Goal: Transaction & Acquisition: Purchase product/service

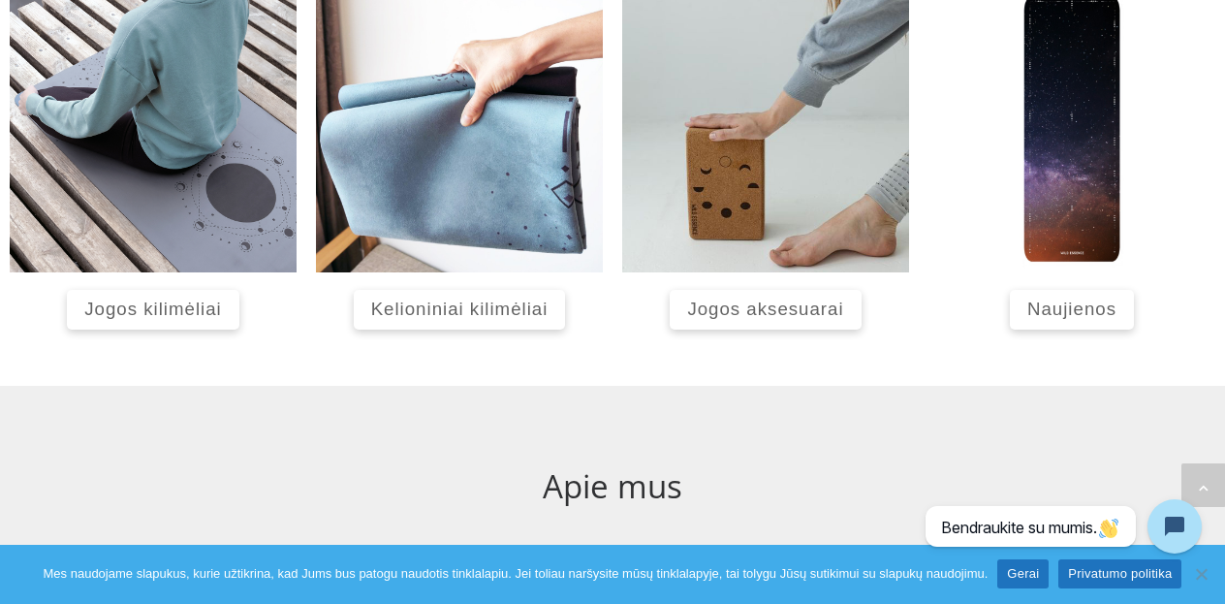
scroll to position [936, 0]
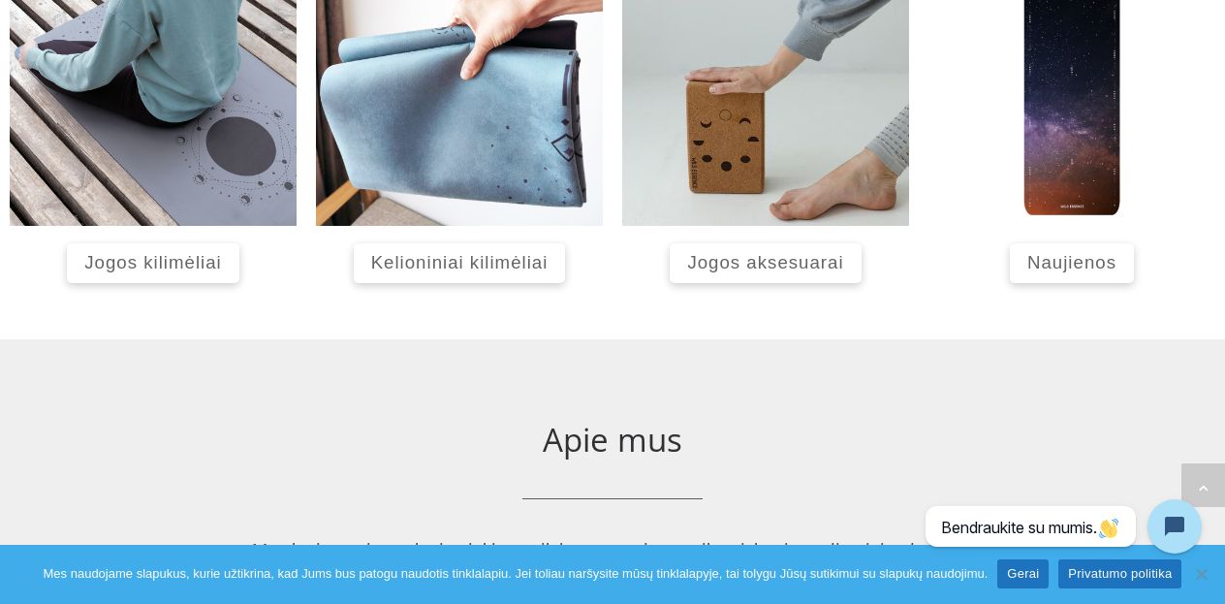
click at [184, 261] on span "Jogos kilimėliai" at bounding box center [152, 262] width 137 height 20
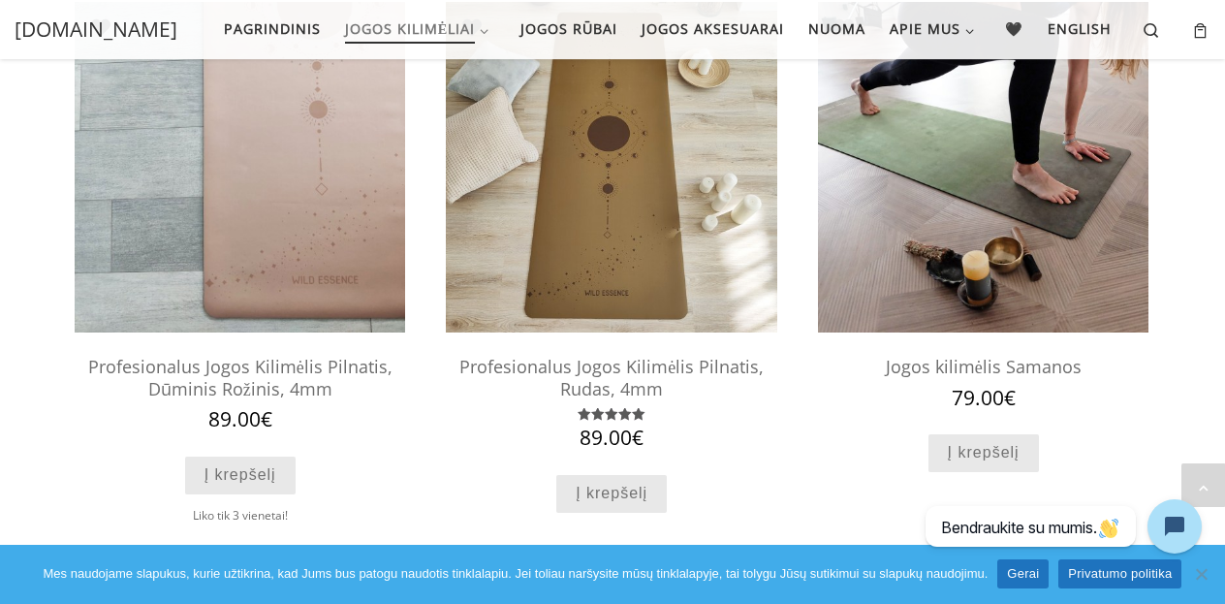
scroll to position [749, 0]
click at [1007, 450] on link "Į krepšelį" at bounding box center [984, 452] width 111 height 38
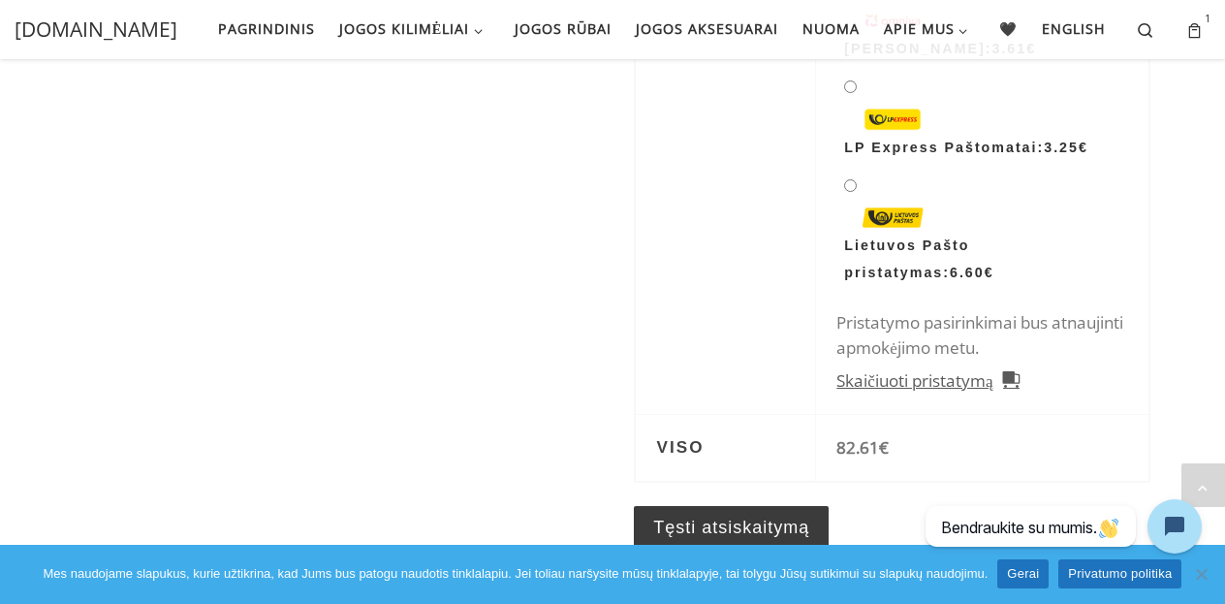
scroll to position [771, 0]
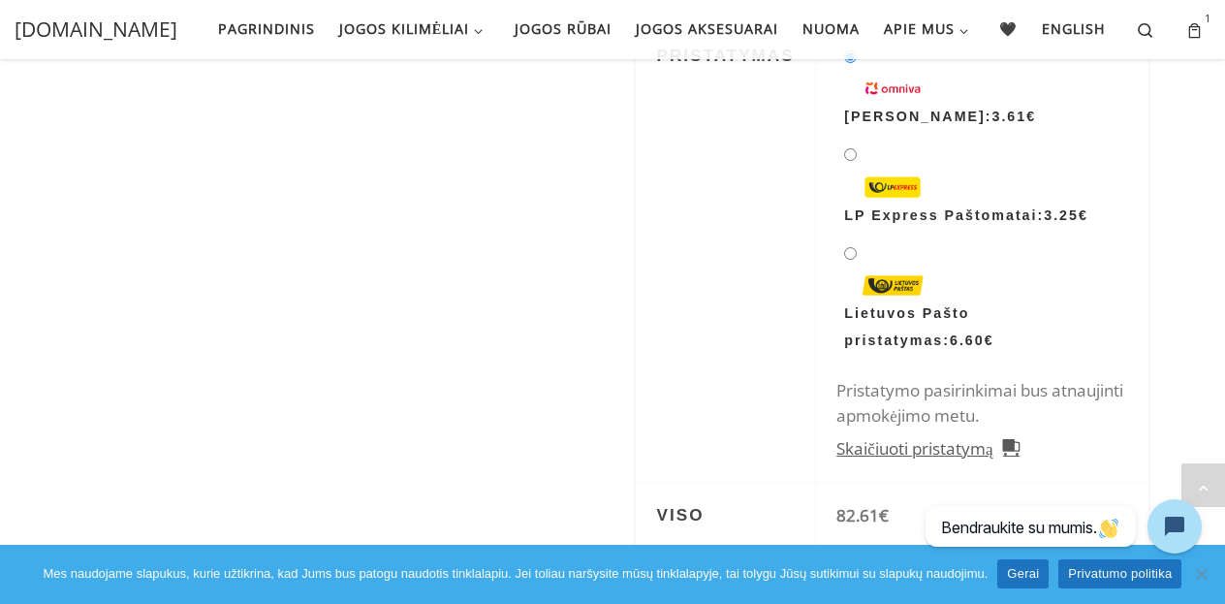
click at [854, 251] on input "Lietuvos Pašto pristatymas: 6.60 €" at bounding box center [850, 253] width 13 height 13
radio input "true"
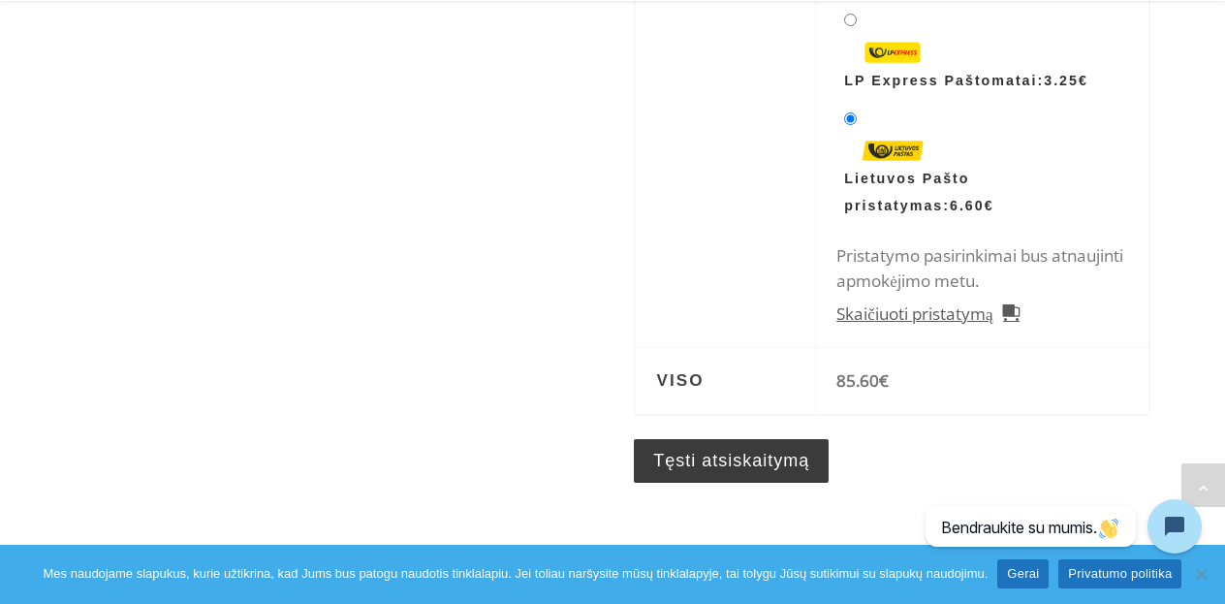
scroll to position [932, 0]
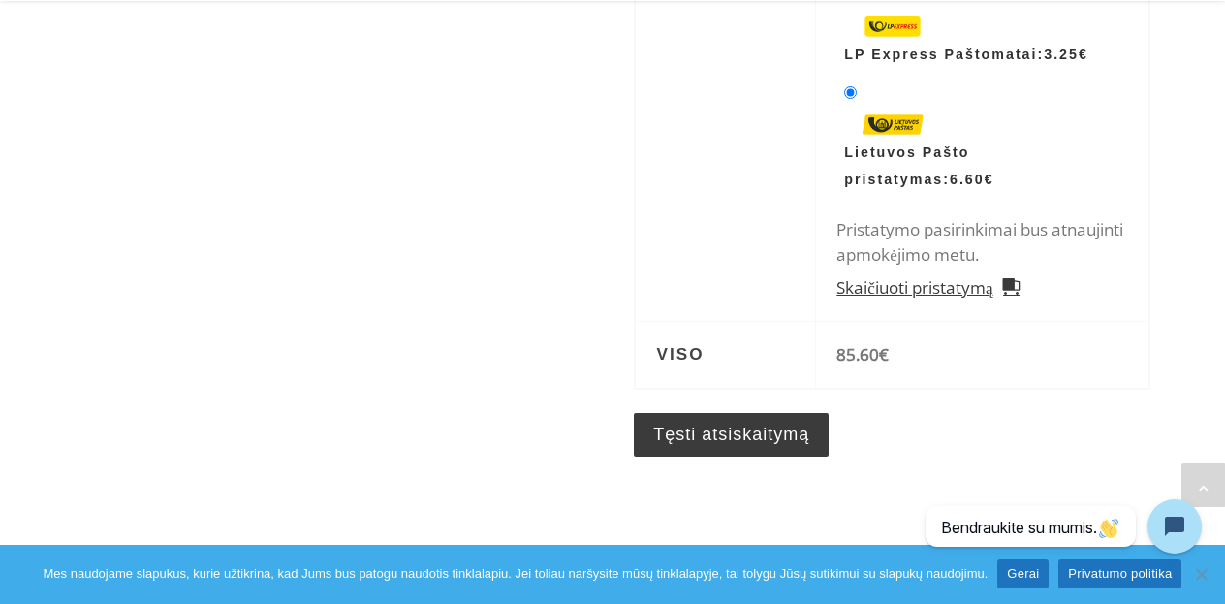
click at [904, 277] on link "Skaičiuoti pristatymą" at bounding box center [928, 287] width 183 height 25
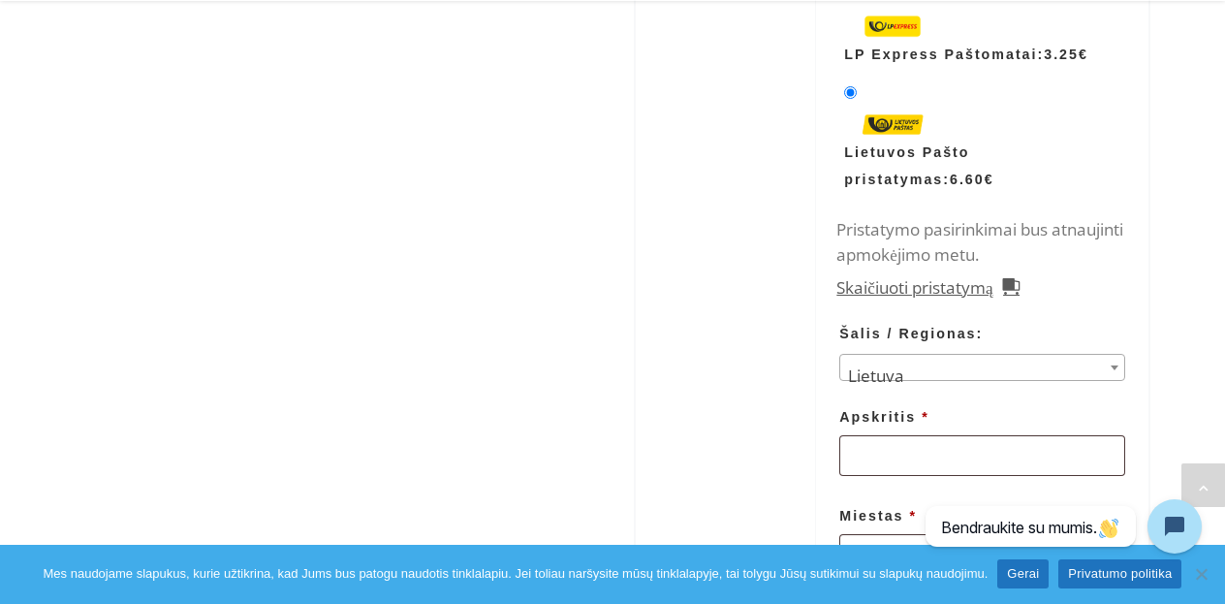
scroll to position [1032, 0]
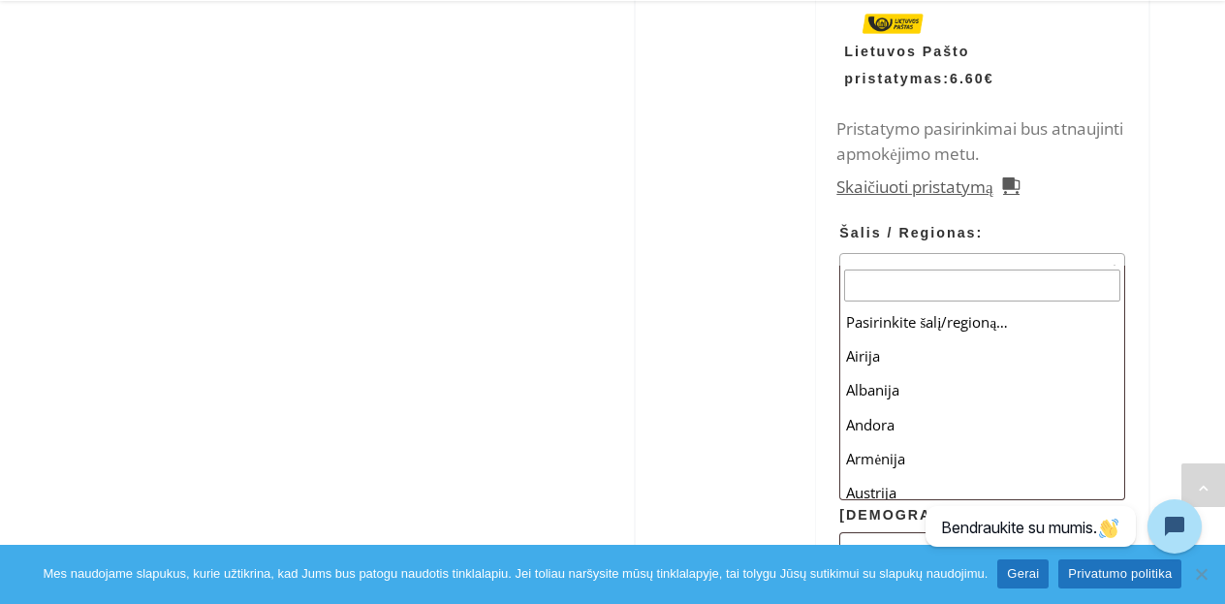
click at [955, 270] on body "🎁 Nemokamas pristatymas Lietuvoje nuo 80€. 🎁 Skip to content wildessence.lt Pag…" at bounding box center [612, 165] width 1225 height 2394
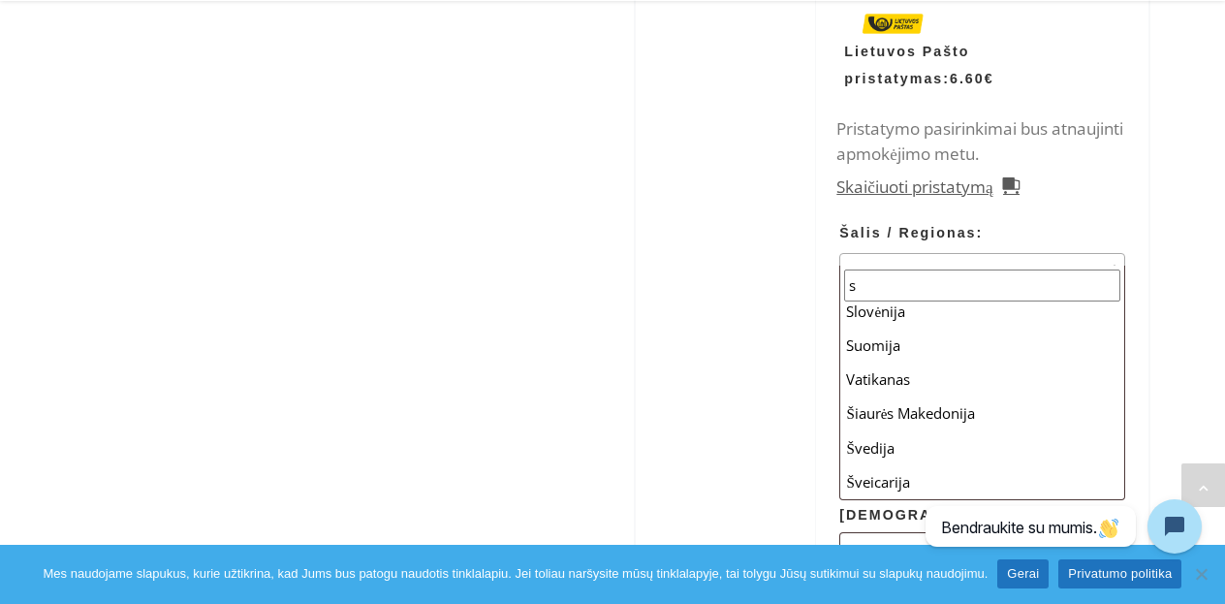
scroll to position [0, 0]
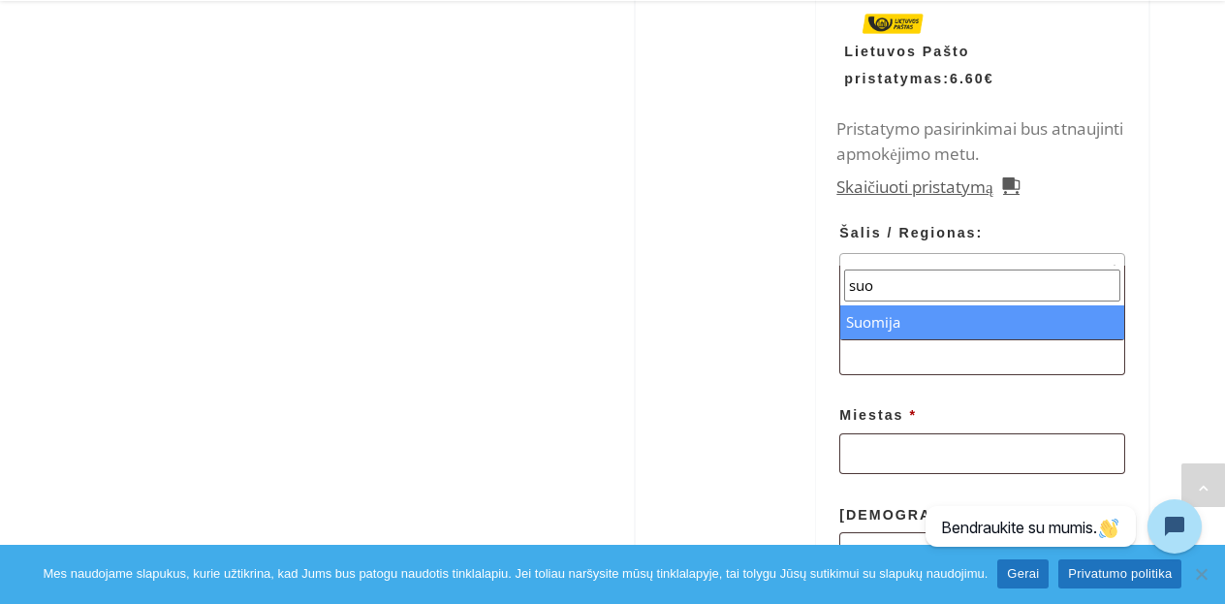
type input "suo"
select select "FI"
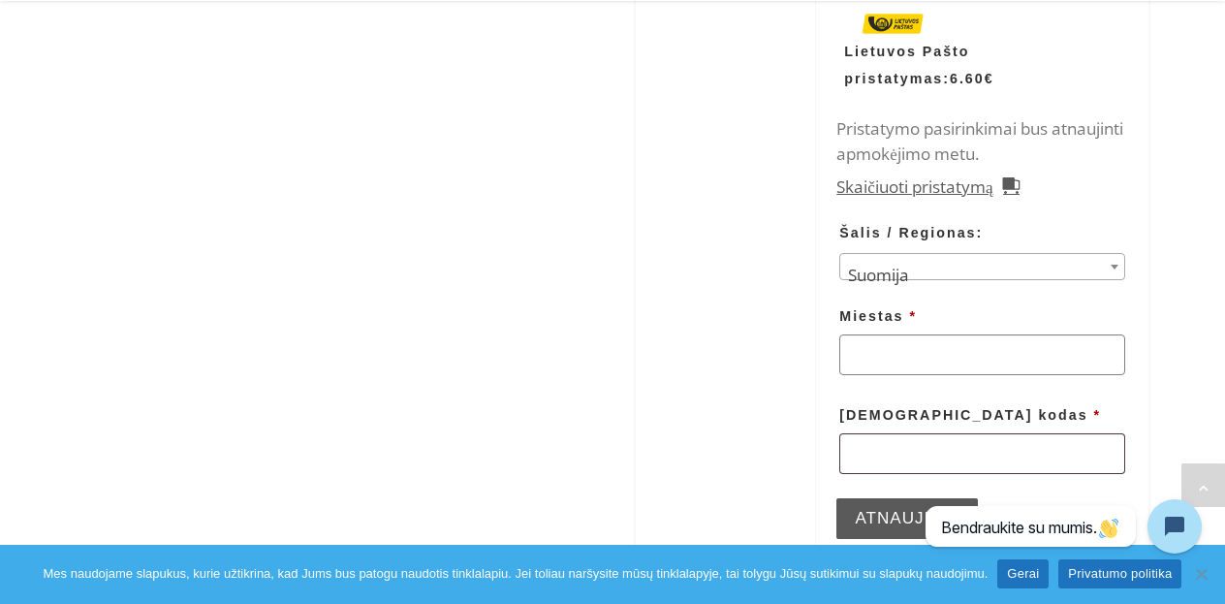
scroll to position [1053, 0]
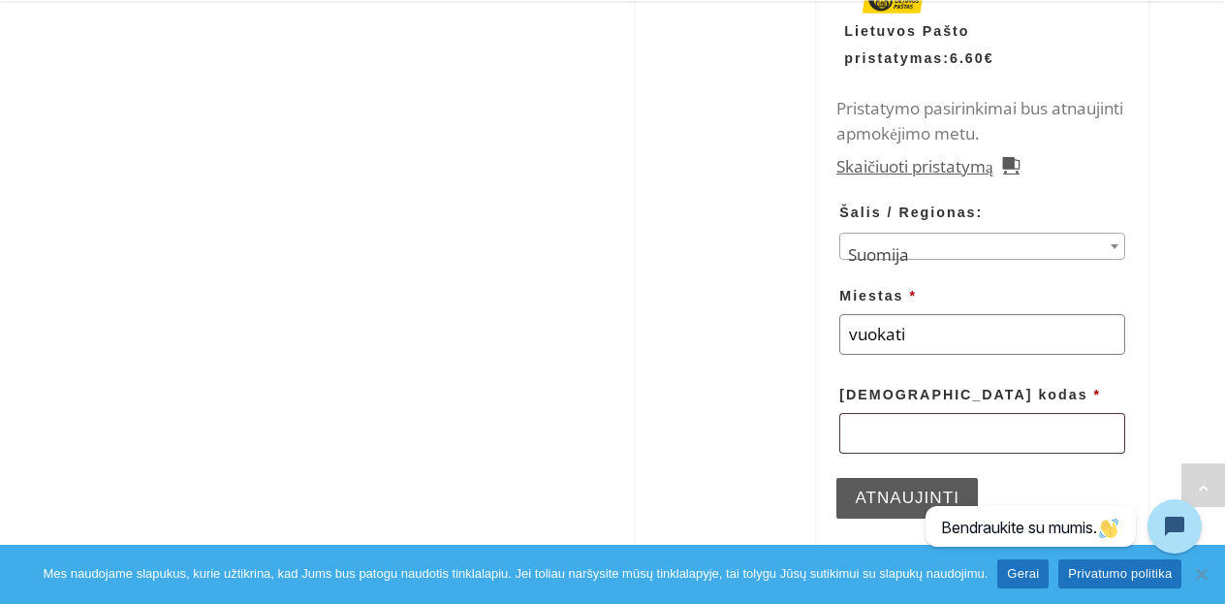
click at [941, 314] on input "vuokati" at bounding box center [982, 334] width 285 height 41
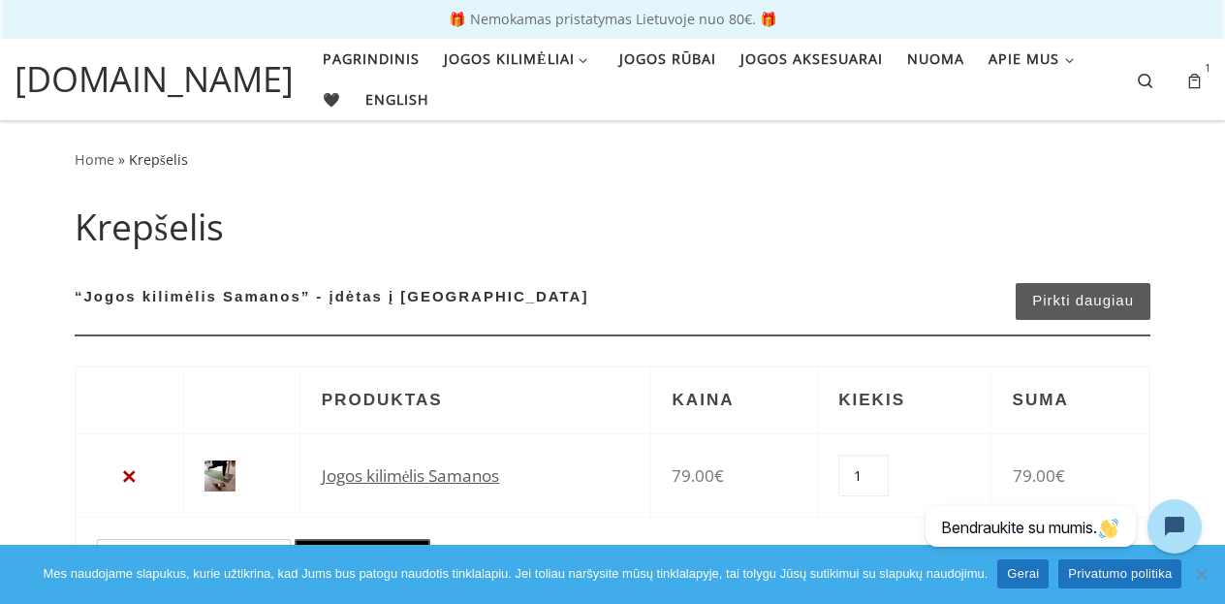
scroll to position [0, 0]
type input "vuokati"
click at [324, 61] on span "Pagrindinis" at bounding box center [371, 57] width 97 height 36
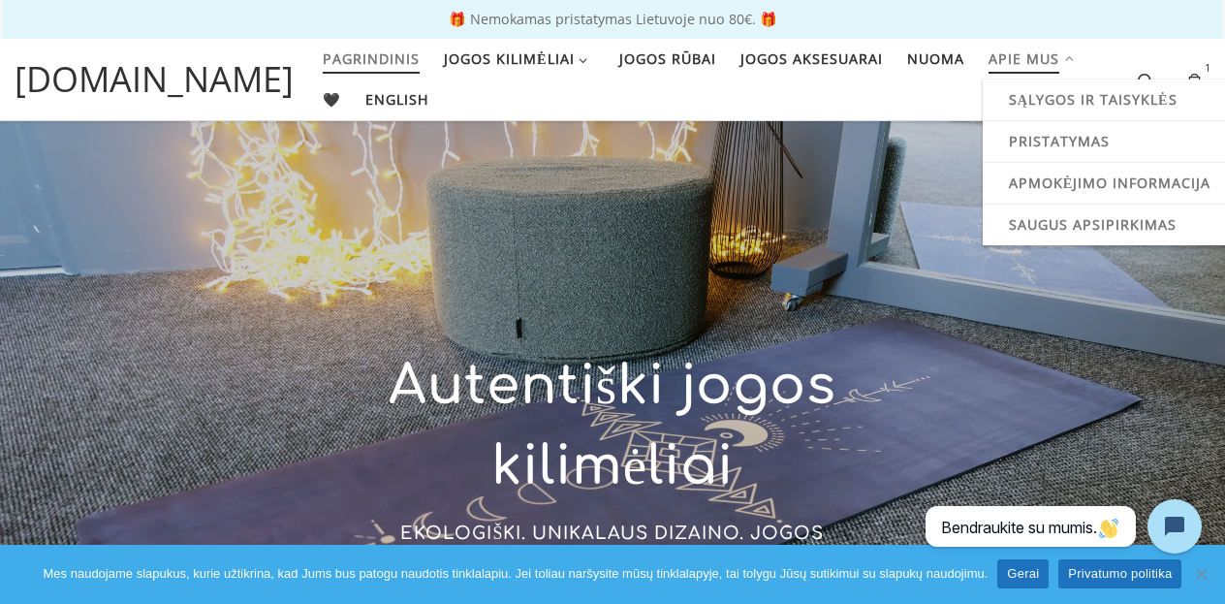
click at [990, 68] on span "Apie mus" at bounding box center [1024, 57] width 71 height 36
click at [1012, 144] on span "Pristatymas" at bounding box center [1062, 139] width 101 height 36
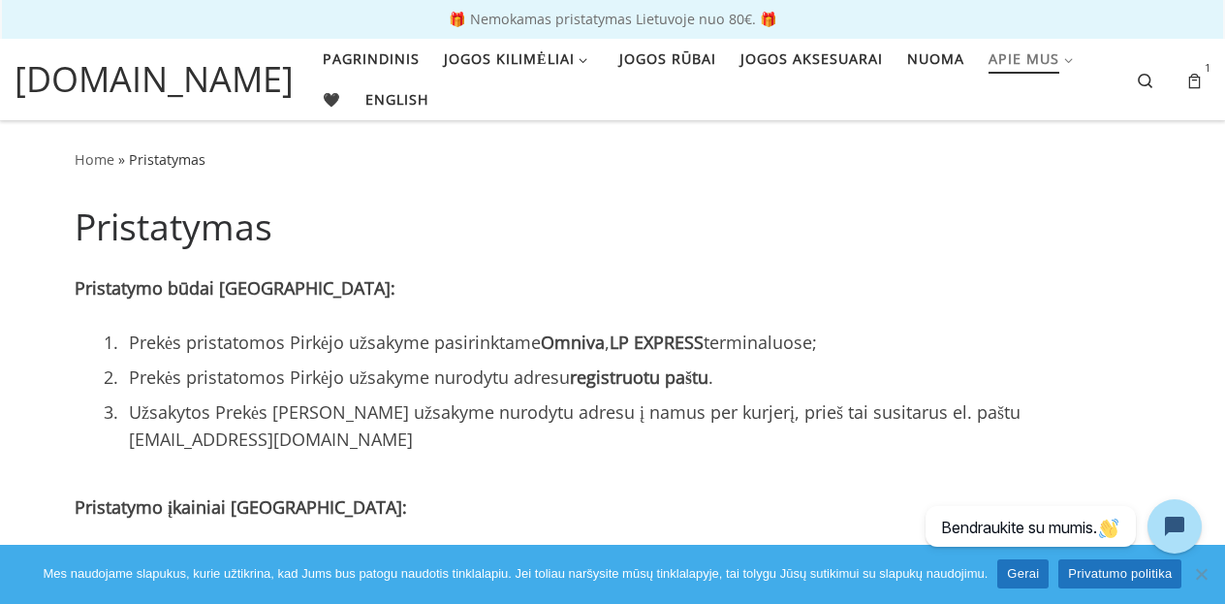
click at [197, 78] on span "[DOMAIN_NAME]" at bounding box center [154, 79] width 279 height 52
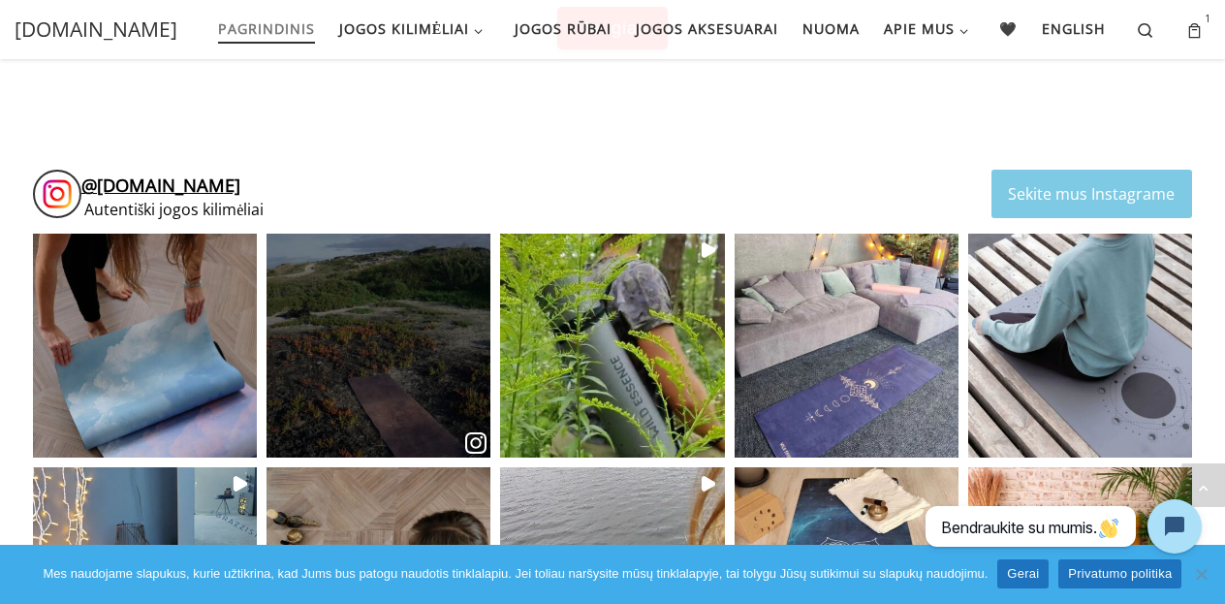
scroll to position [3666, 0]
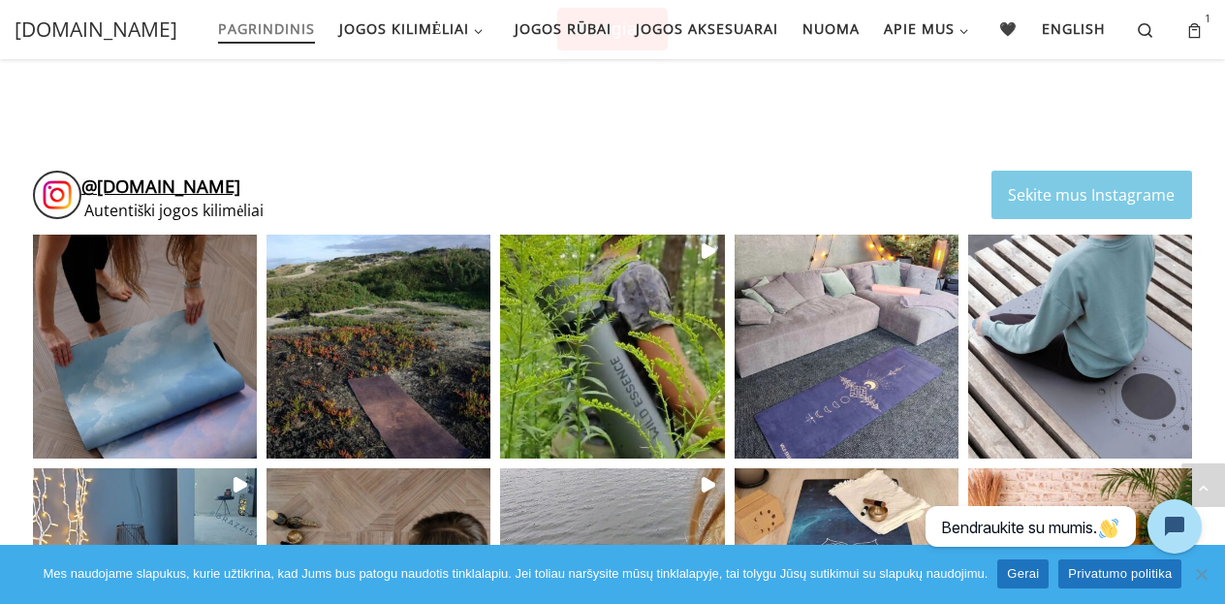
click at [142, 185] on span "[DOMAIN_NAME]" at bounding box center [168, 186] width 143 height 24
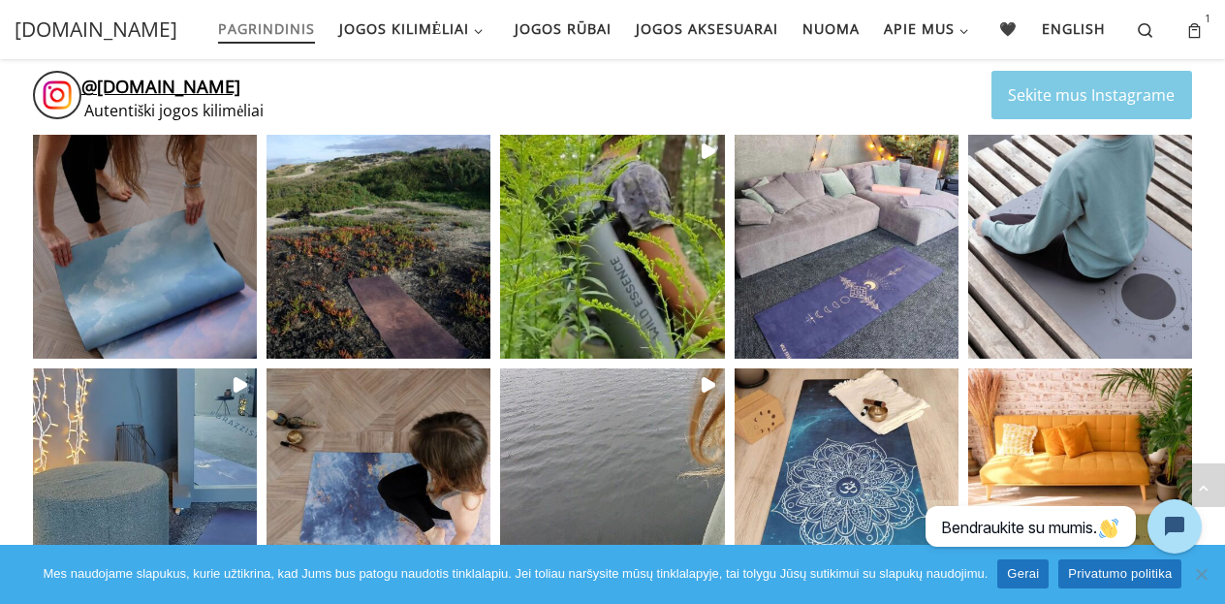
scroll to position [3748, 0]
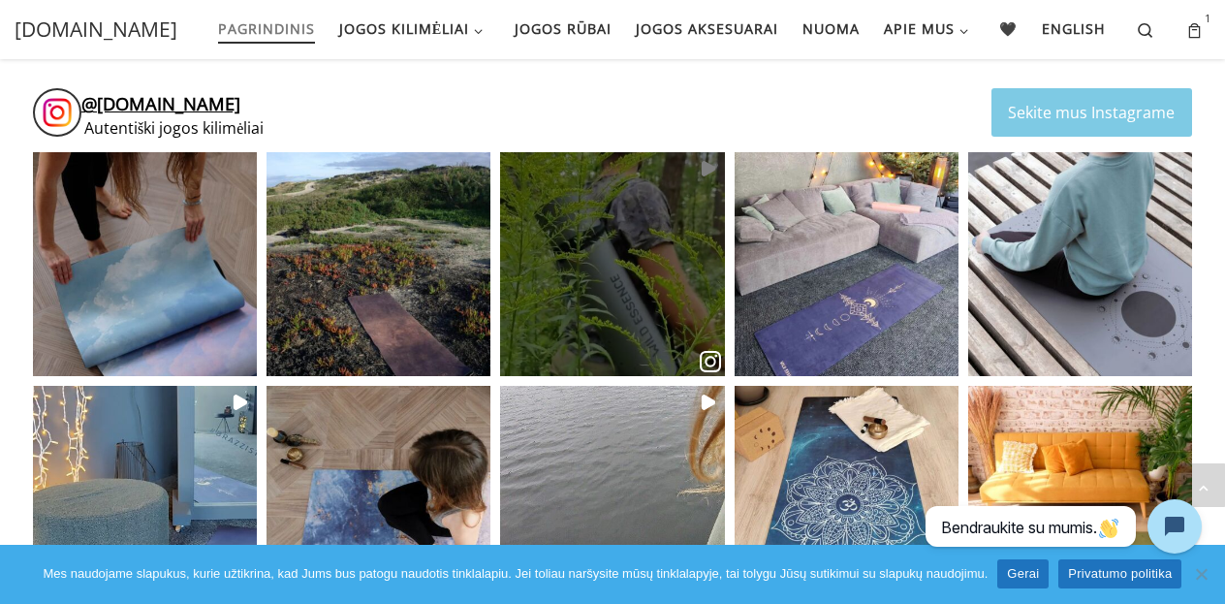
click at [625, 279] on div at bounding box center [612, 264] width 217 height 130
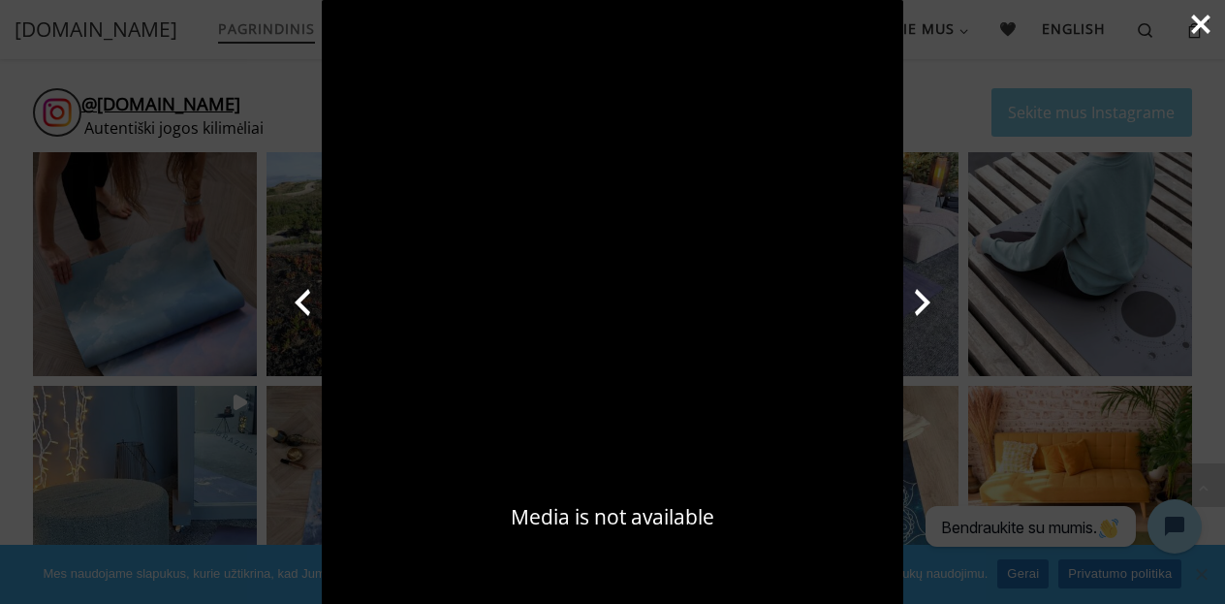
click at [925, 316] on icon "Next Instagram post" at bounding box center [923, 302] width 39 height 39
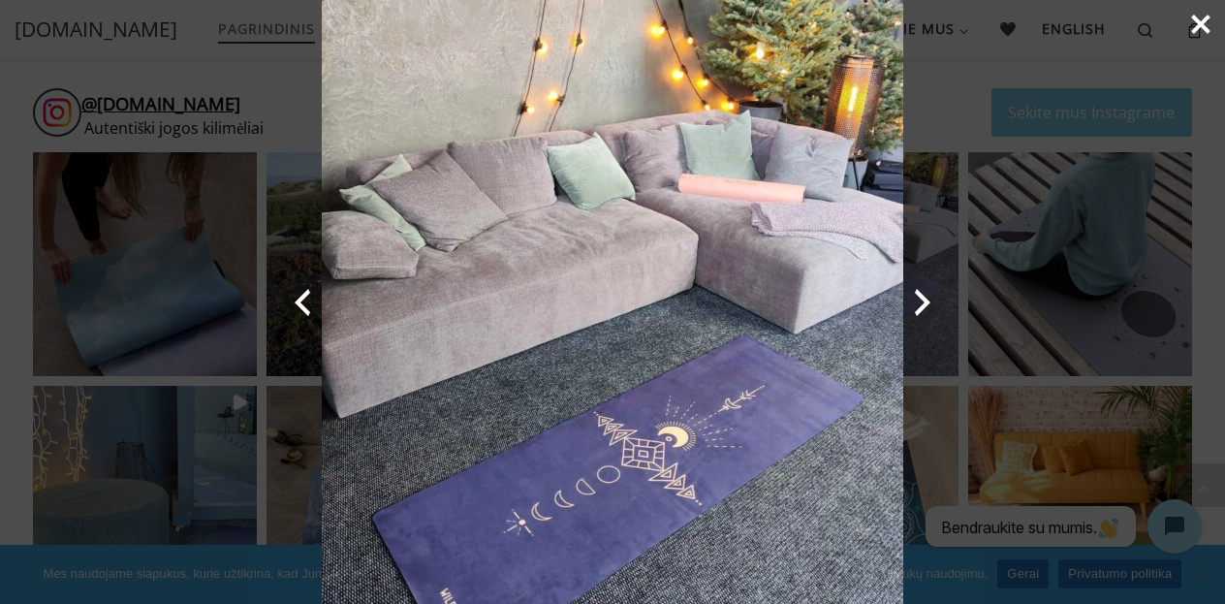
click at [924, 313] on icon "Next Instagram post" at bounding box center [923, 302] width 39 height 39
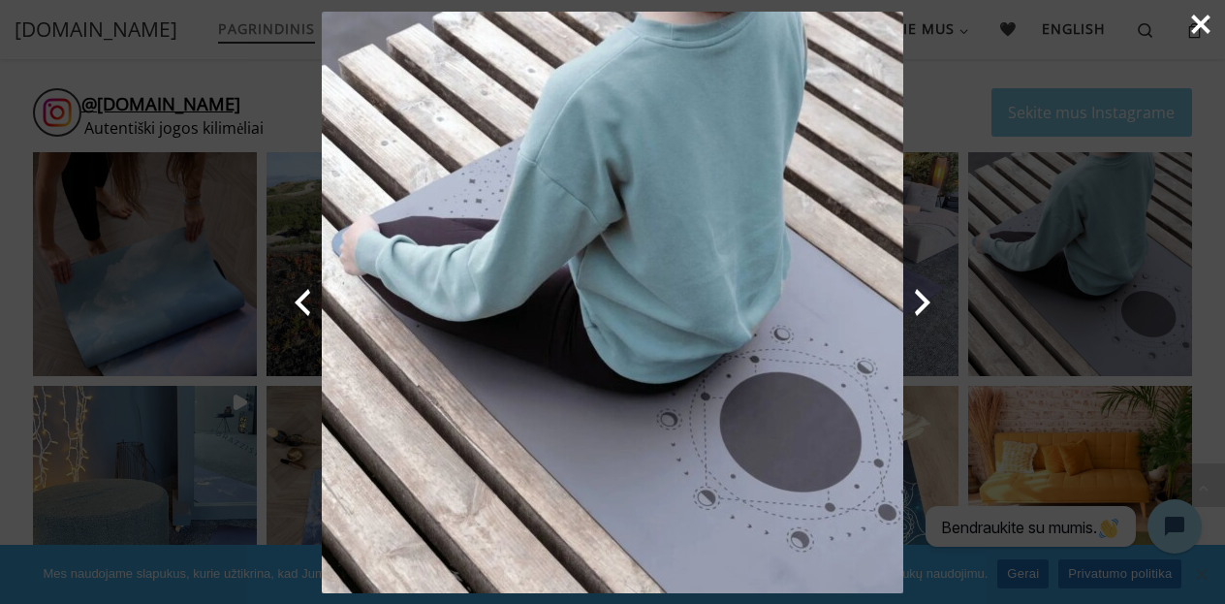
click at [924, 313] on icon "Next Instagram post" at bounding box center [923, 302] width 39 height 39
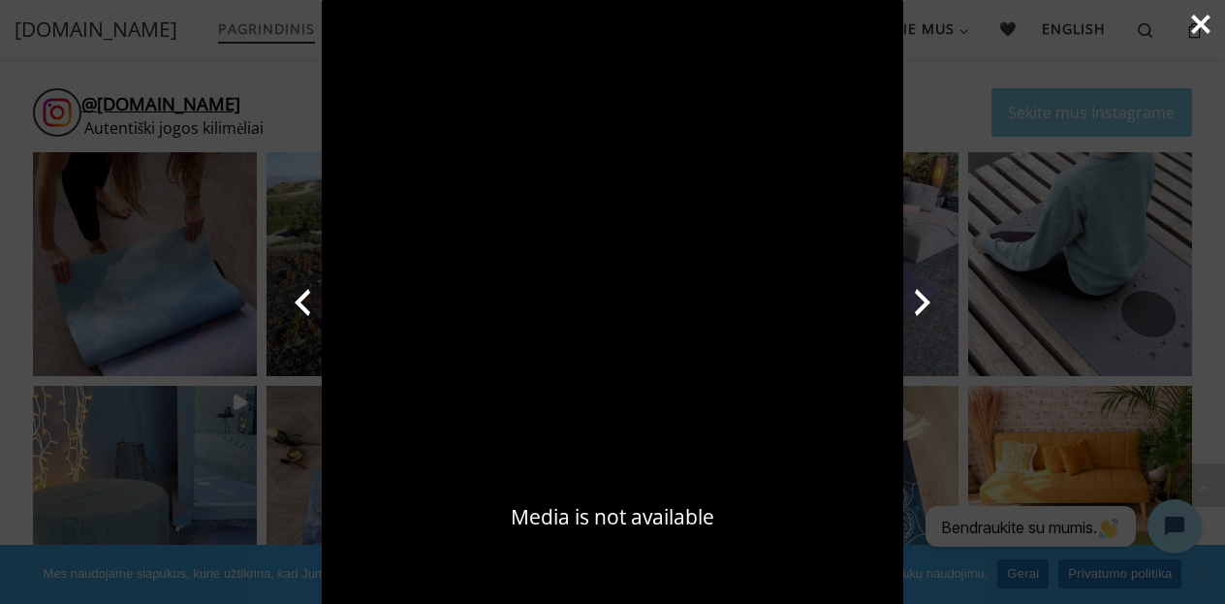
click at [925, 313] on icon "Next Instagram post" at bounding box center [923, 302] width 39 height 39
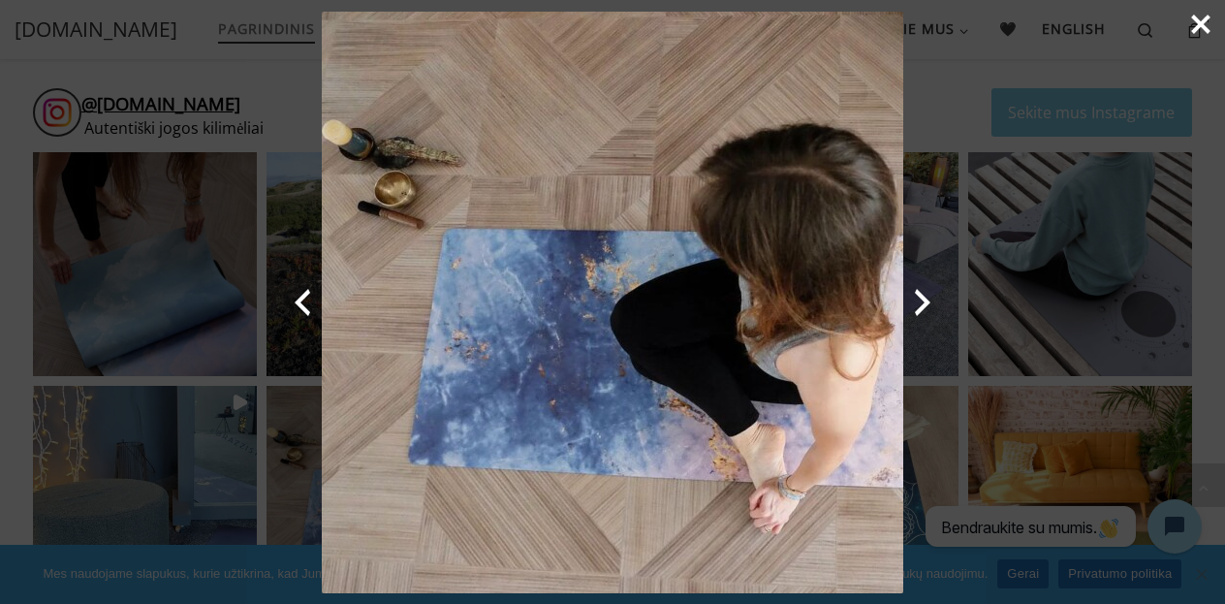
click at [1014, 217] on div "Previous Next Close" at bounding box center [612, 302] width 1225 height 604
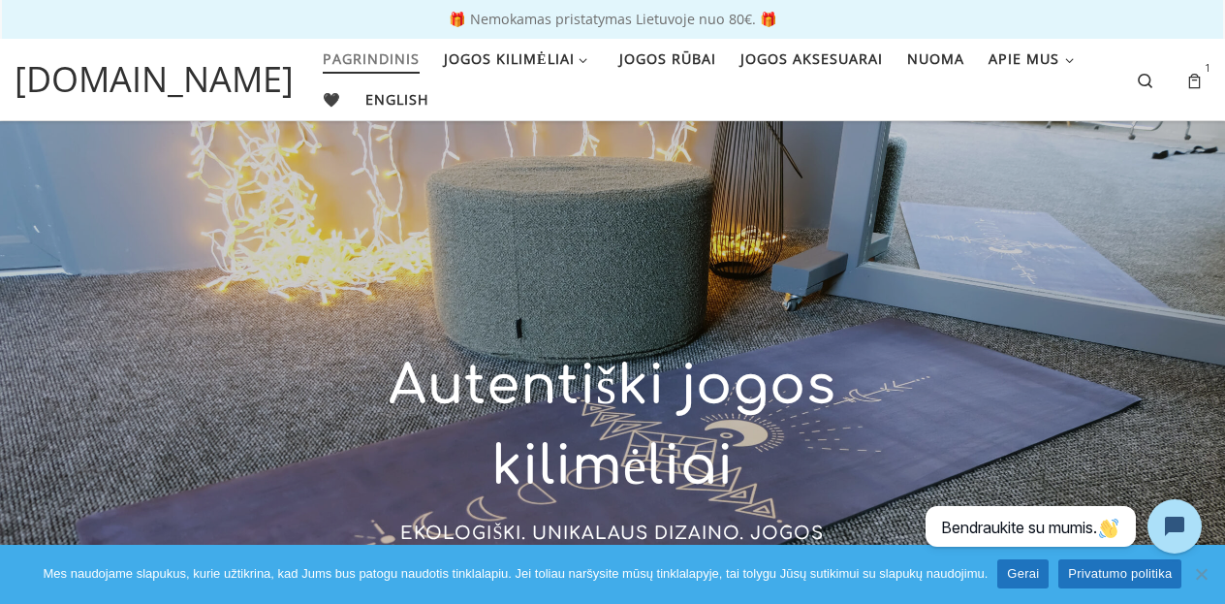
scroll to position [0, 0]
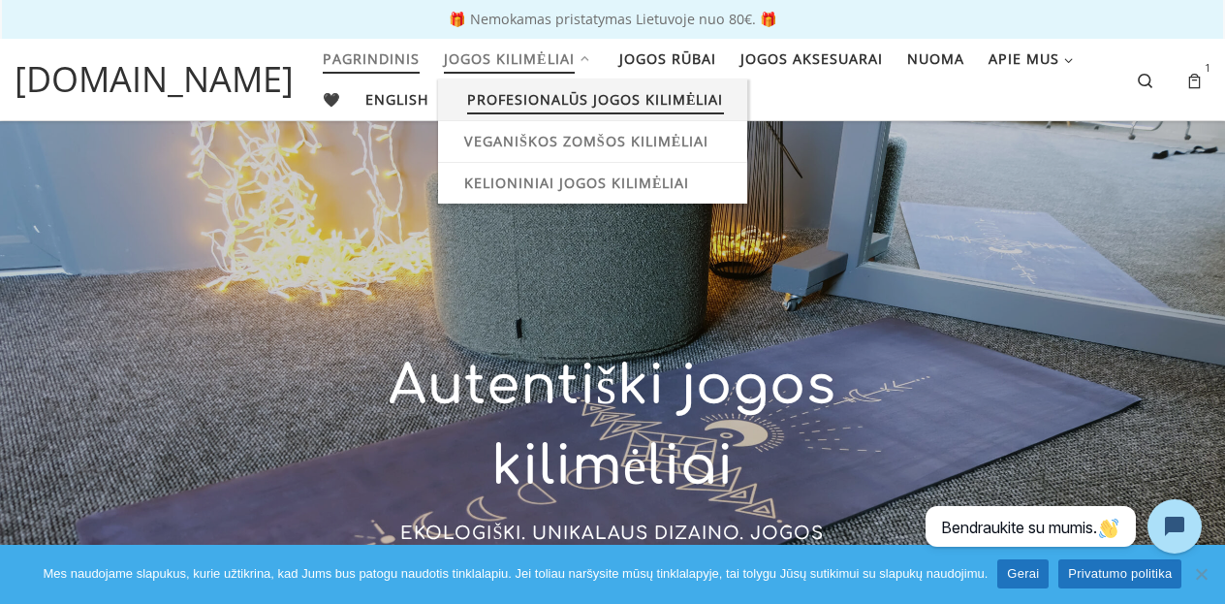
click at [489, 107] on span "Profesionalūs jogos kilimėliai" at bounding box center [595, 97] width 257 height 36
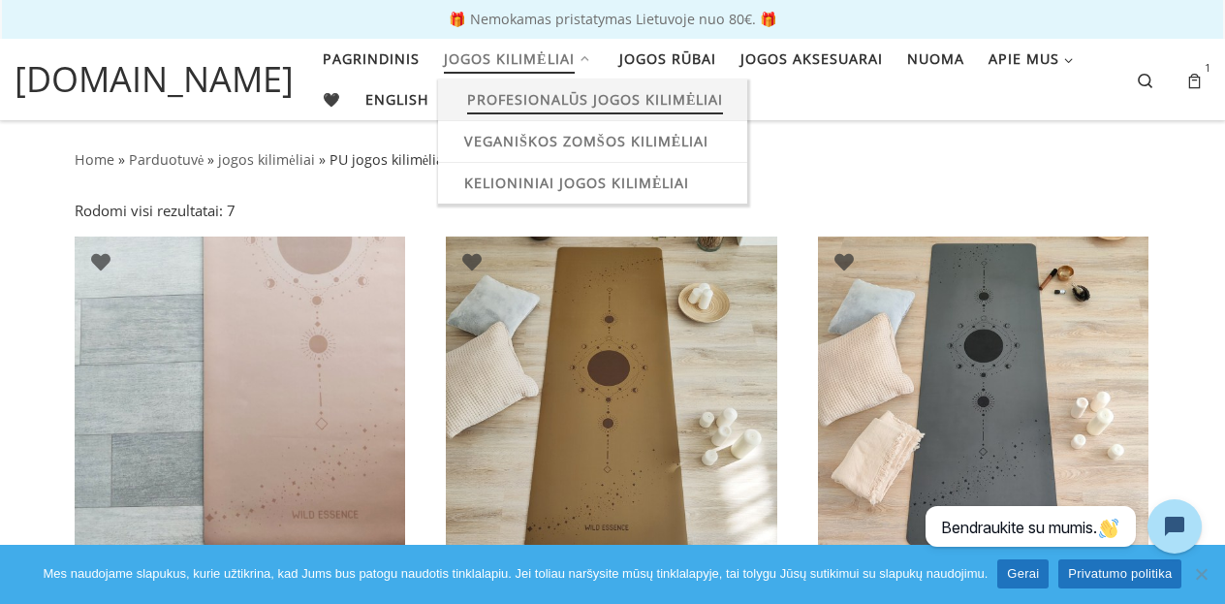
click at [467, 64] on span "Jogos kilimėliai" at bounding box center [509, 57] width 131 height 36
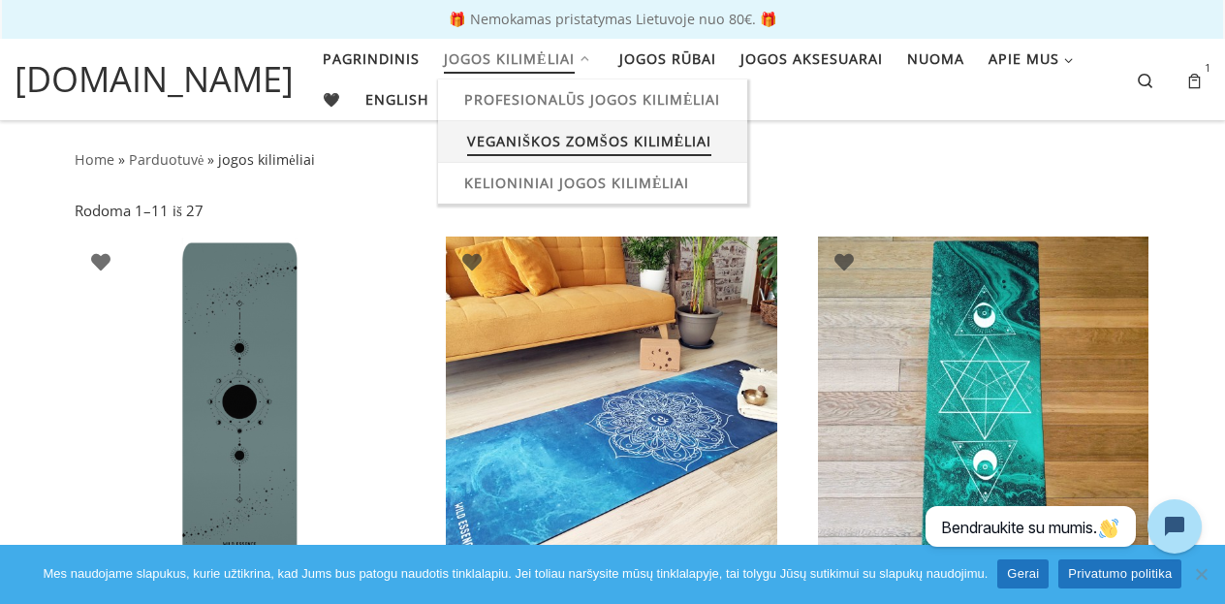
click at [487, 134] on span "Veganiškos zomšos kilimėliai" at bounding box center [589, 139] width 244 height 36
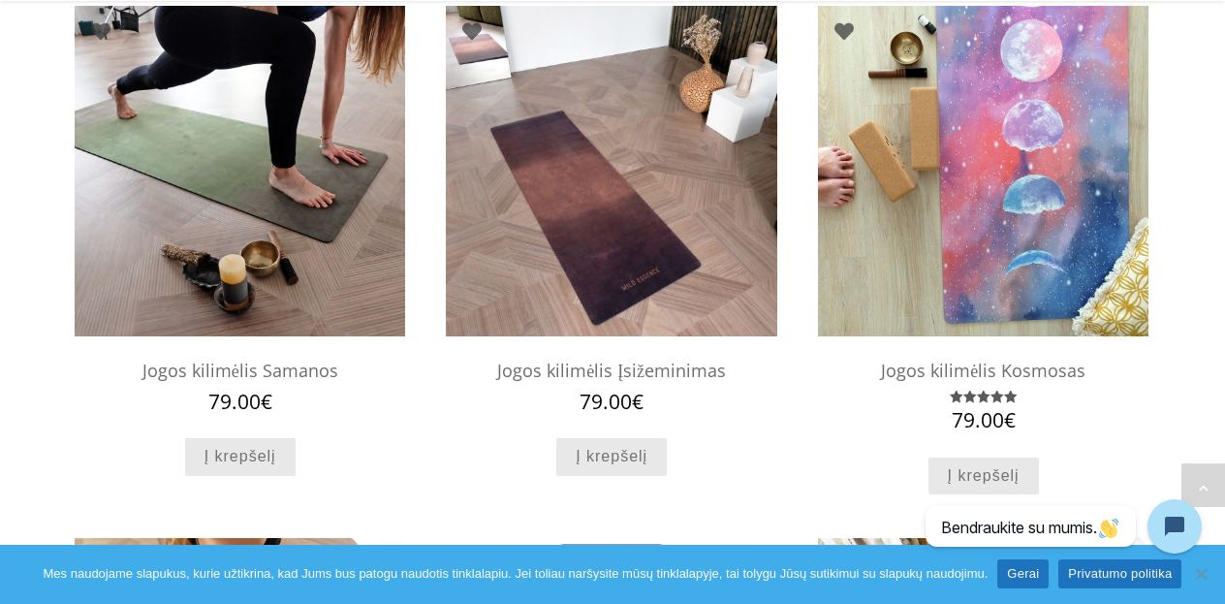
scroll to position [746, 0]
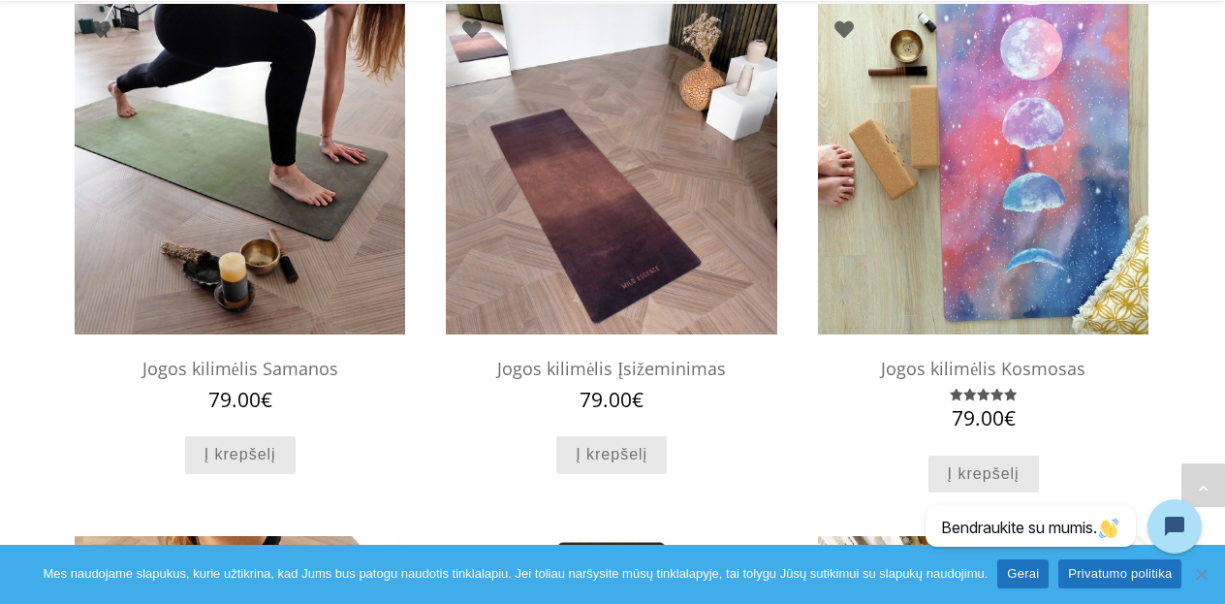
click at [290, 369] on h2 "Jogos kilimėlis Samanos" at bounding box center [240, 369] width 331 height 40
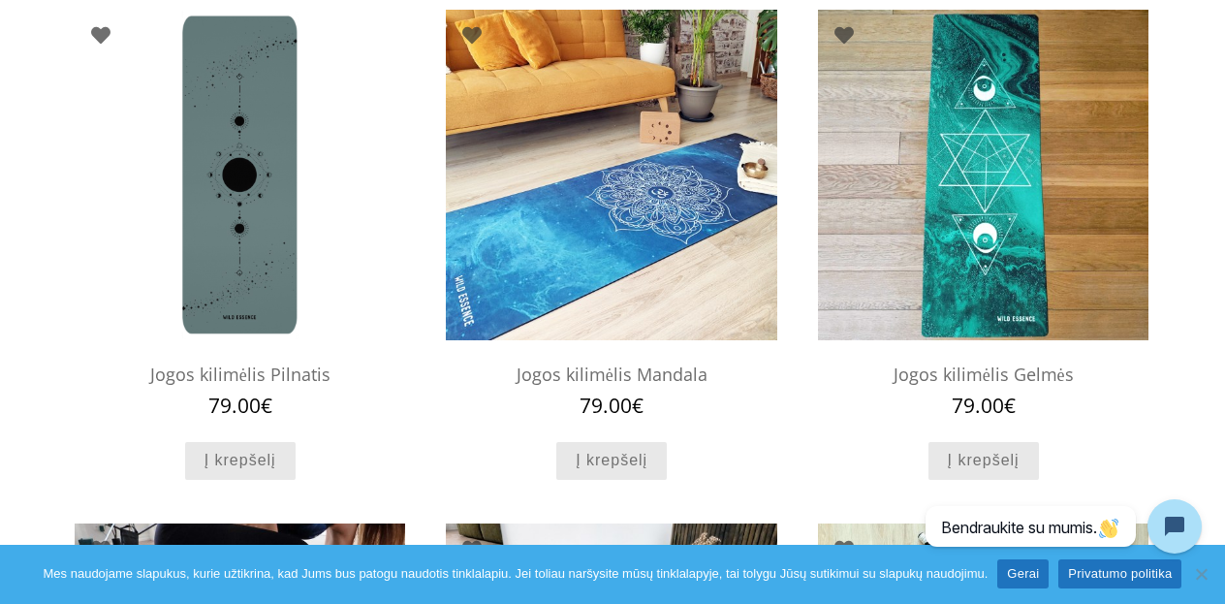
scroll to position [236, 0]
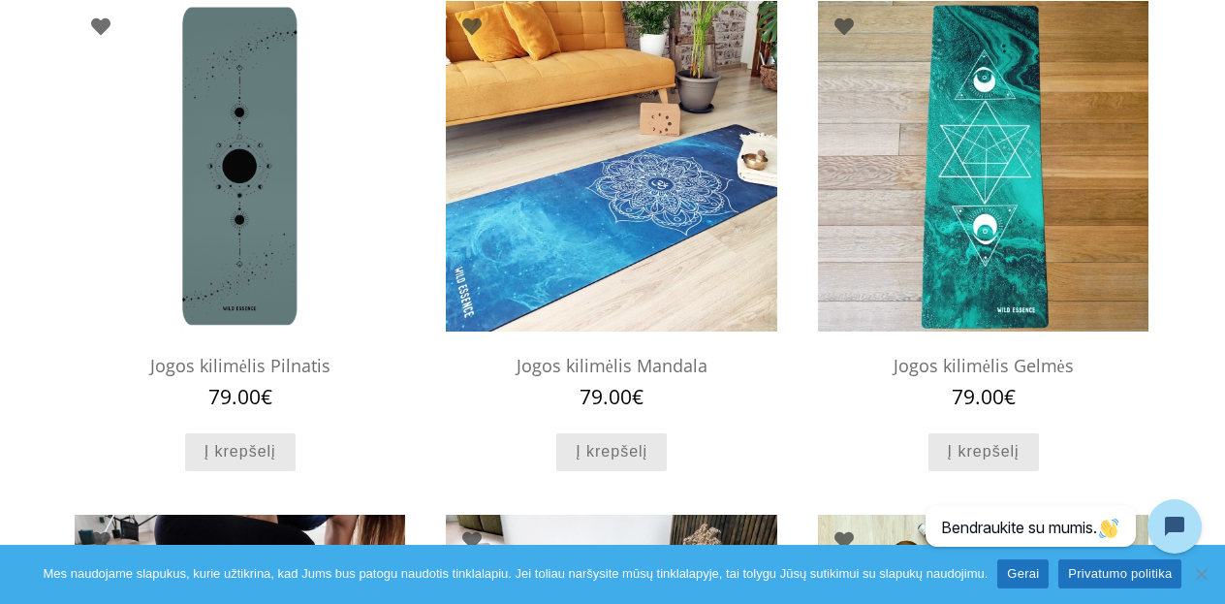
click at [269, 372] on h2 "Jogos kilimėlis Pilnatis" at bounding box center [240, 366] width 331 height 40
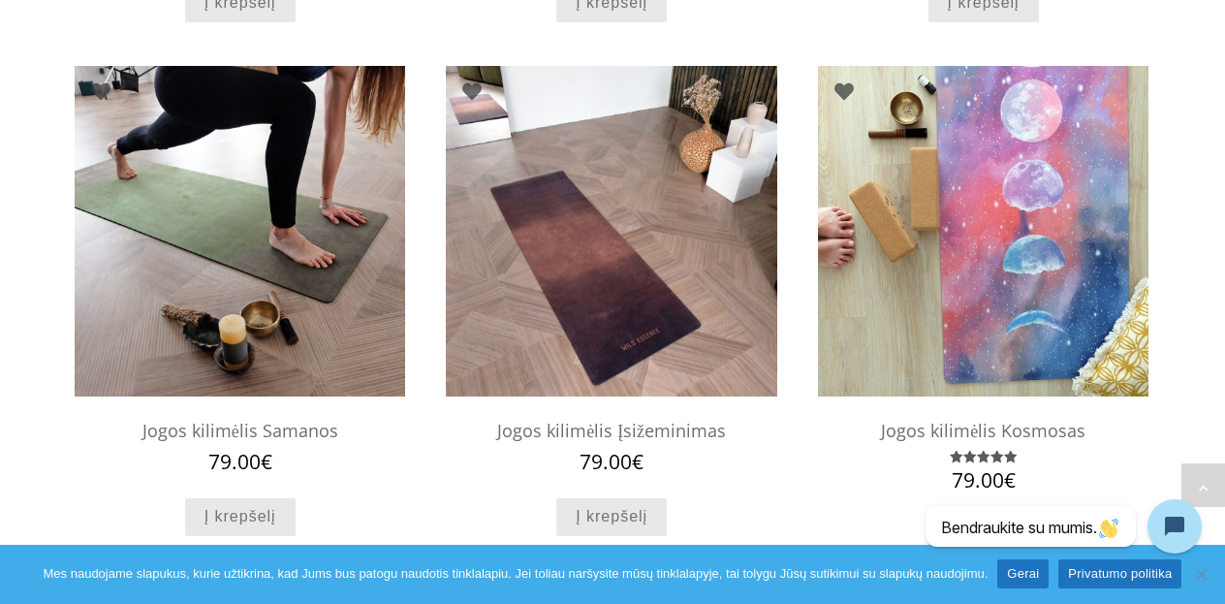
scroll to position [740, 0]
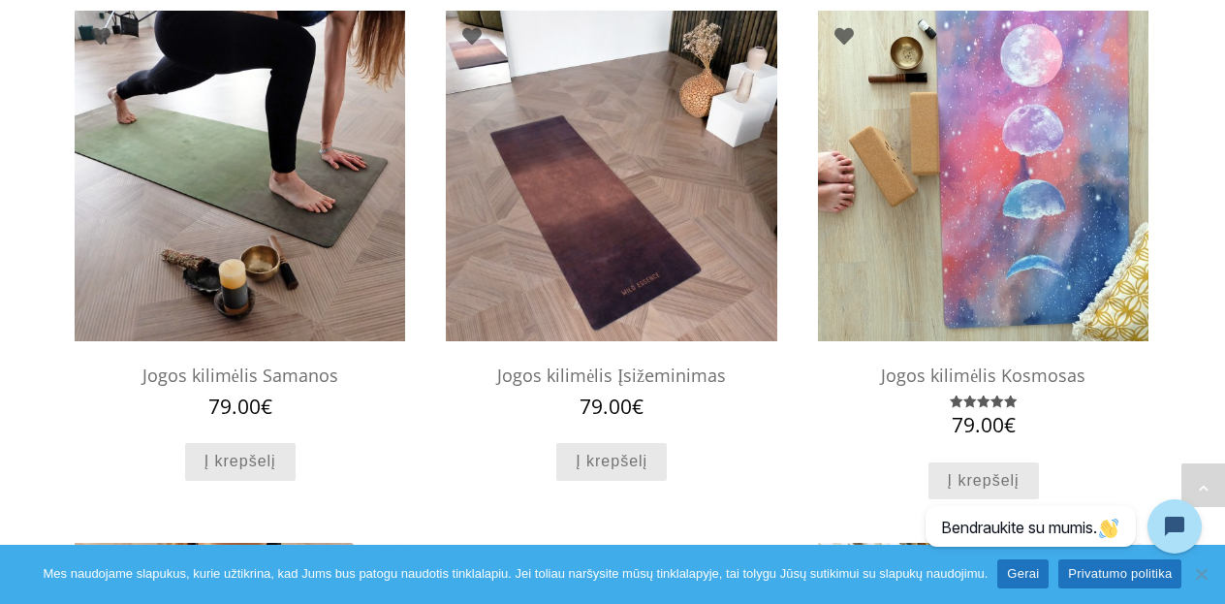
click at [254, 385] on h2 "Jogos kilimėlis Samanos" at bounding box center [240, 376] width 331 height 40
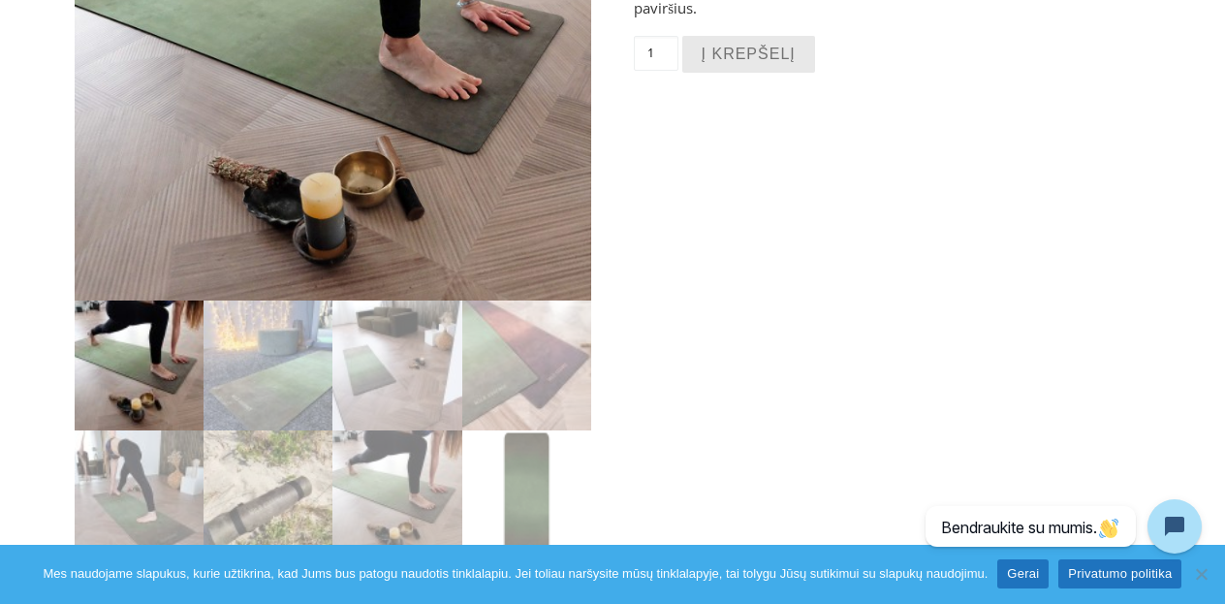
scroll to position [459, 0]
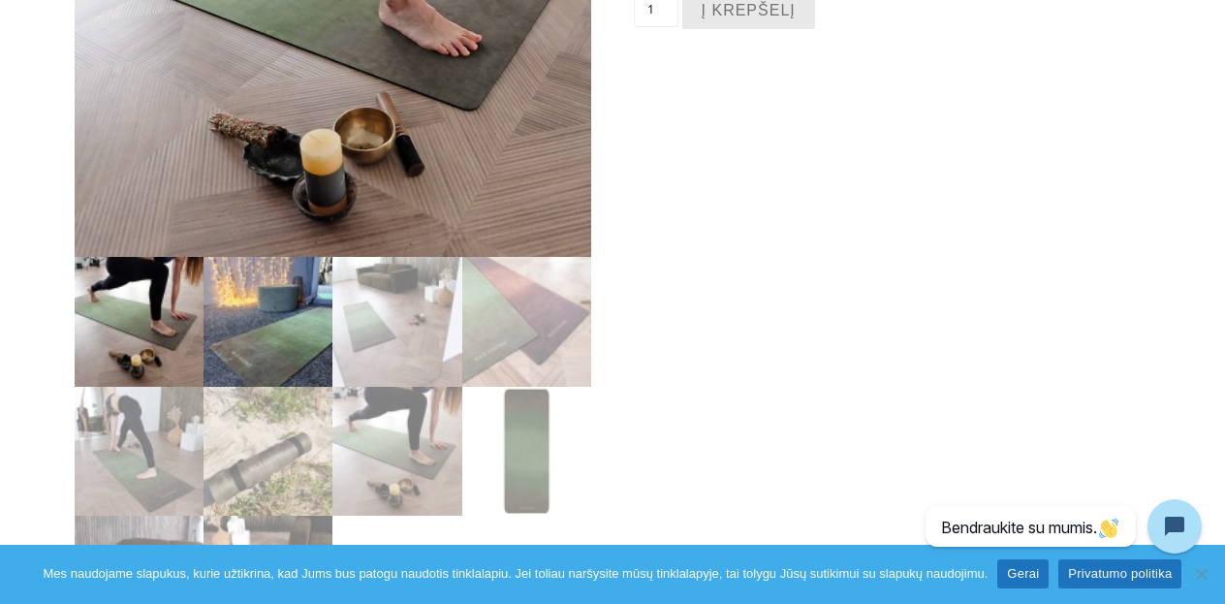
click at [263, 354] on img at bounding box center [268, 321] width 129 height 129
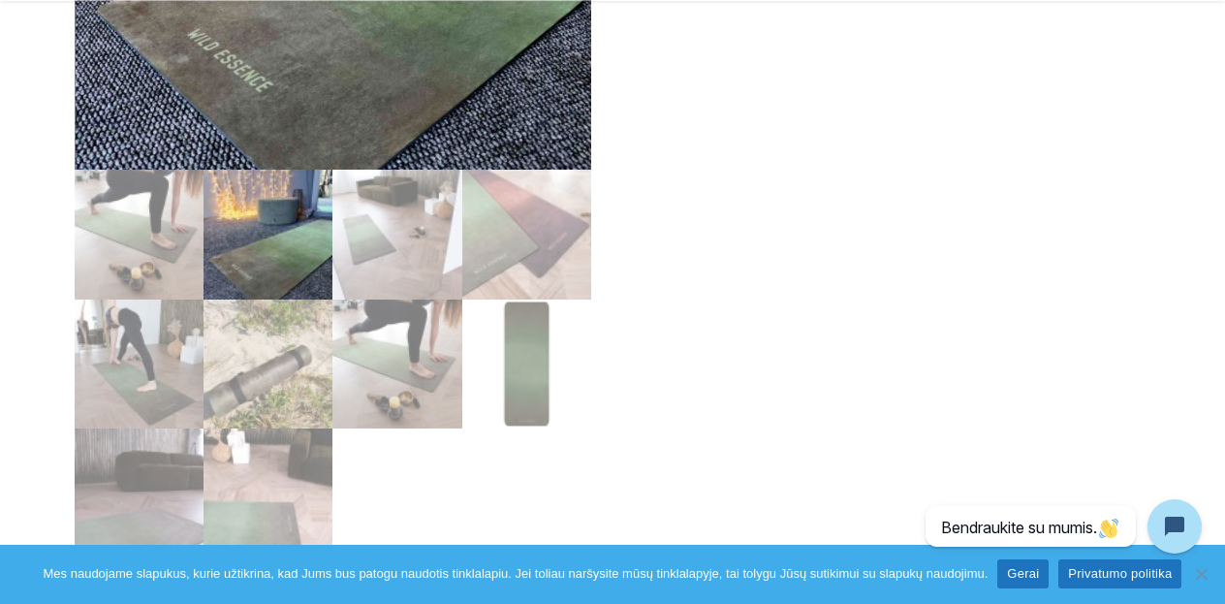
scroll to position [563, 0]
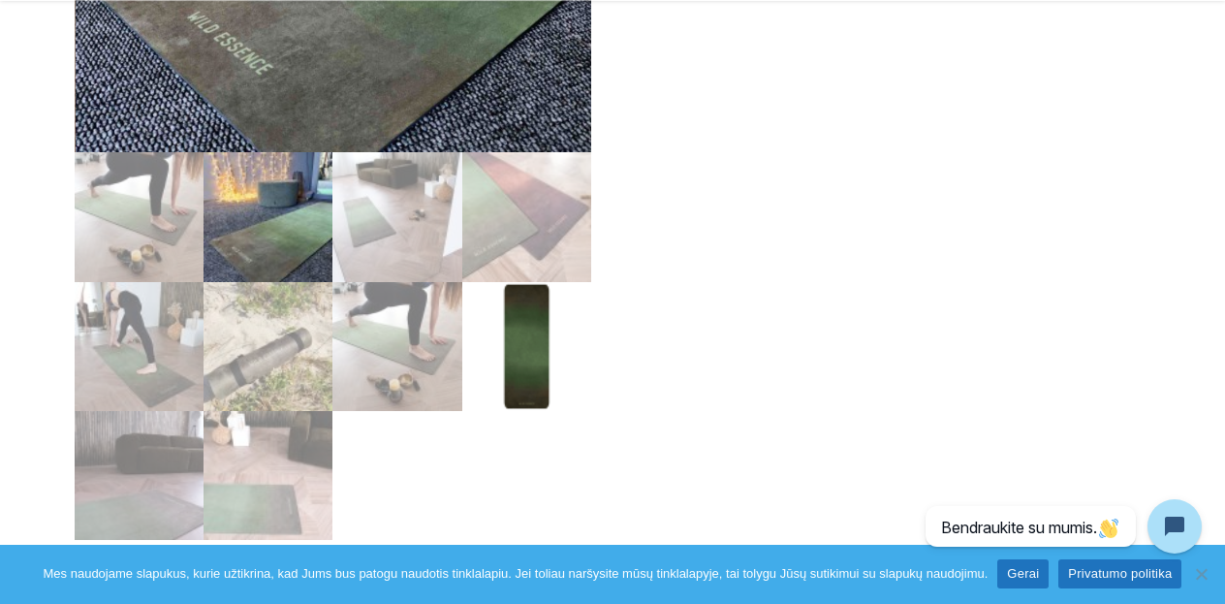
click at [503, 355] on img at bounding box center [526, 346] width 129 height 129
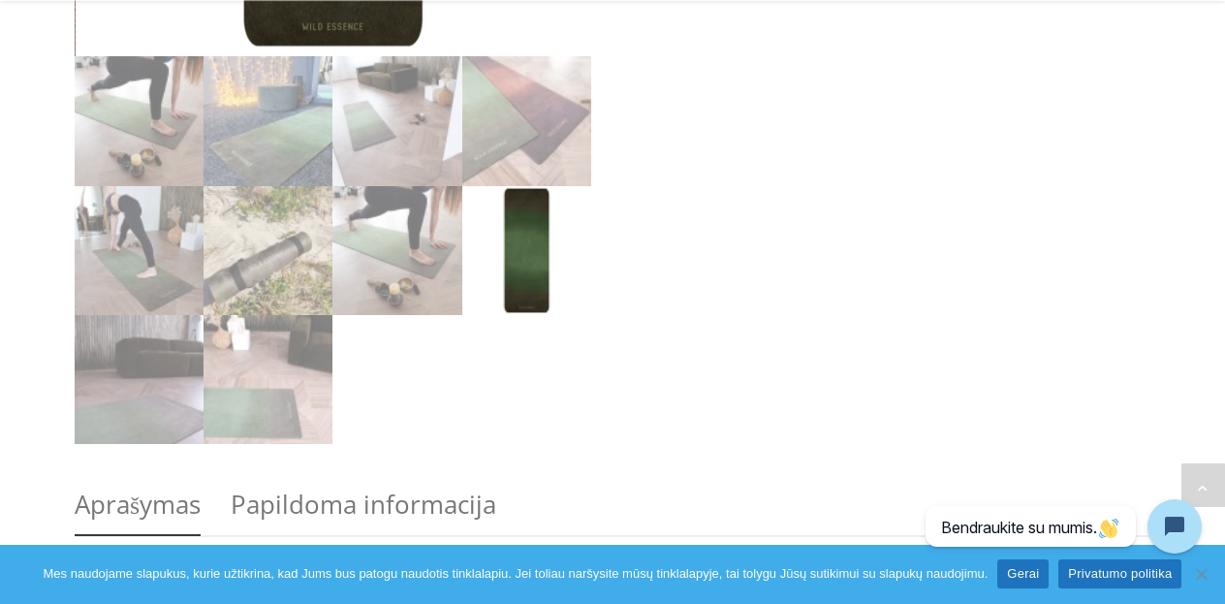
scroll to position [824, 0]
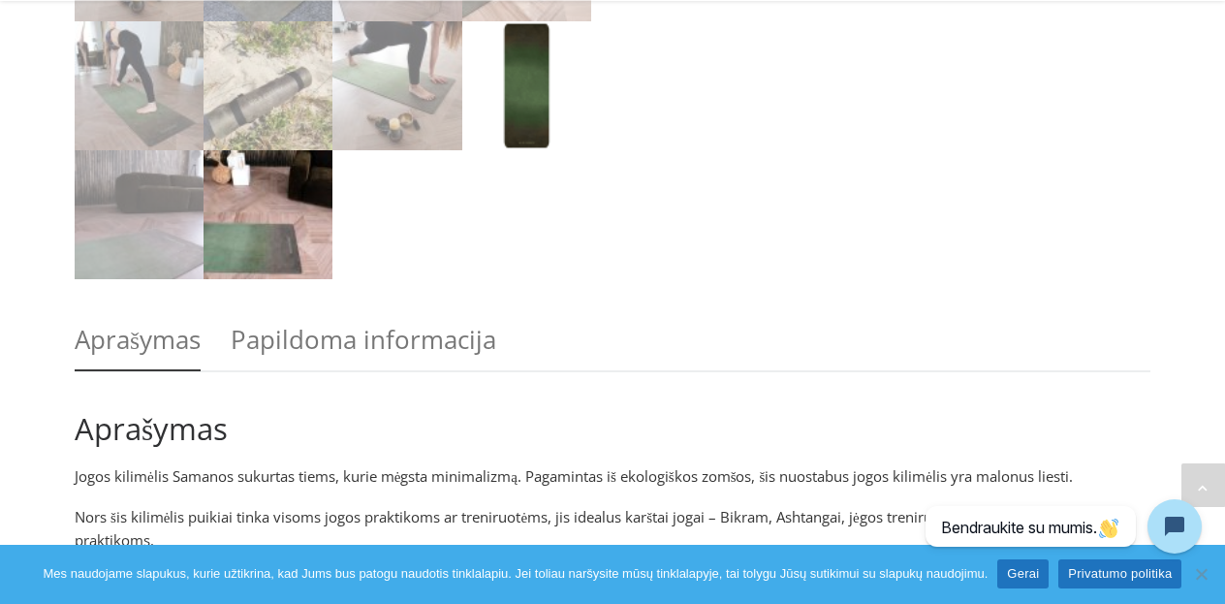
click at [253, 244] on img at bounding box center [268, 214] width 129 height 129
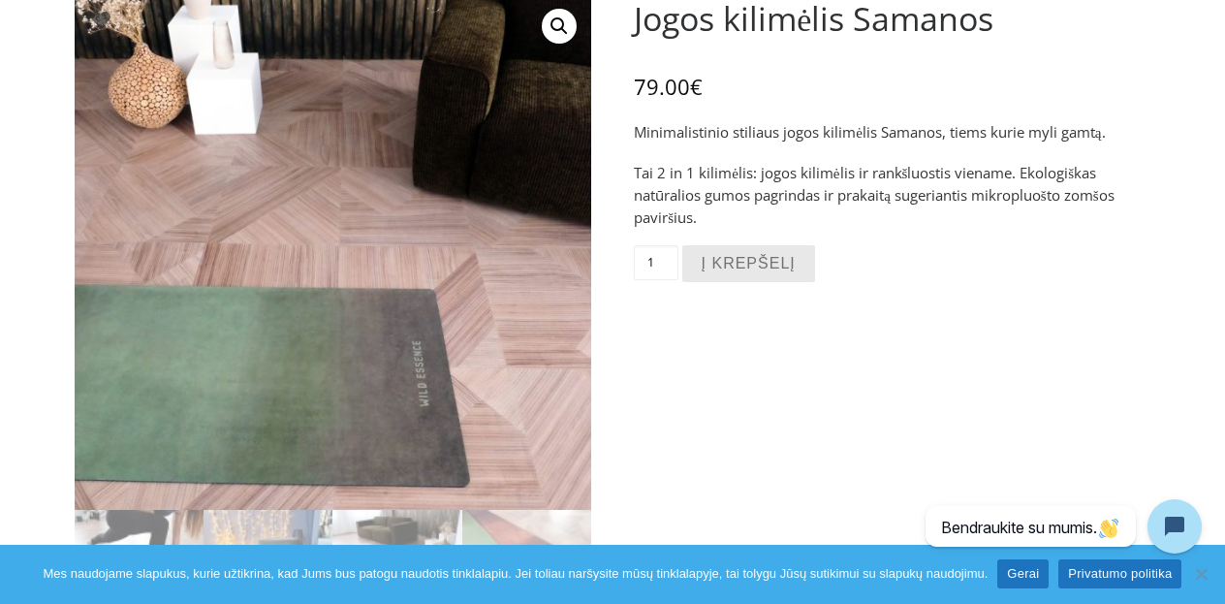
scroll to position [223, 0]
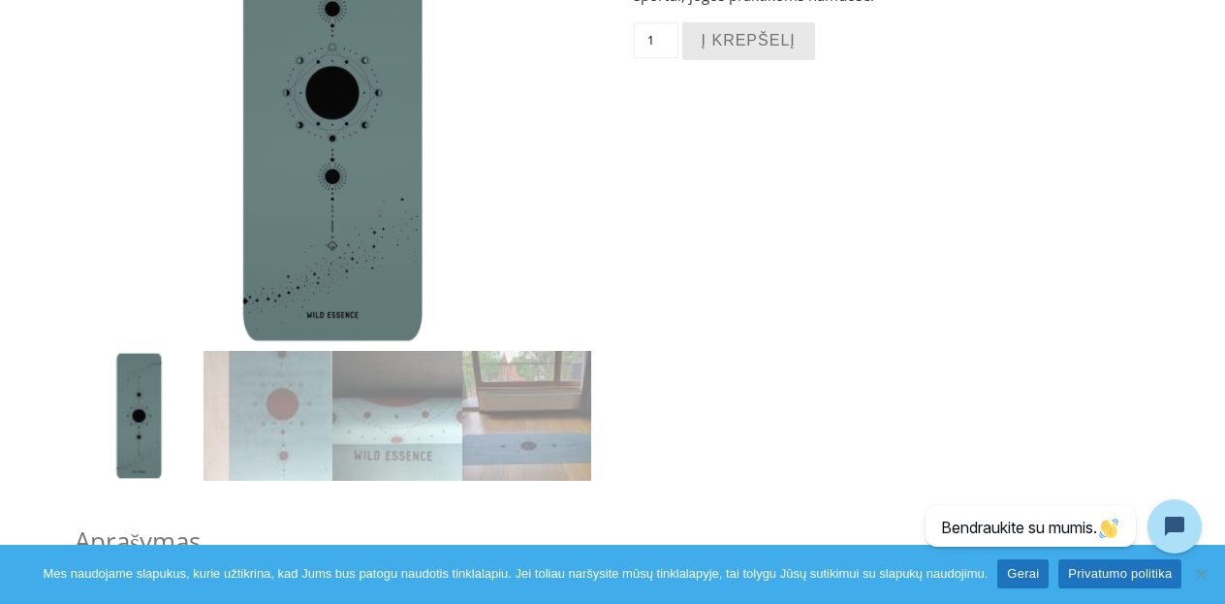
scroll to position [382, 0]
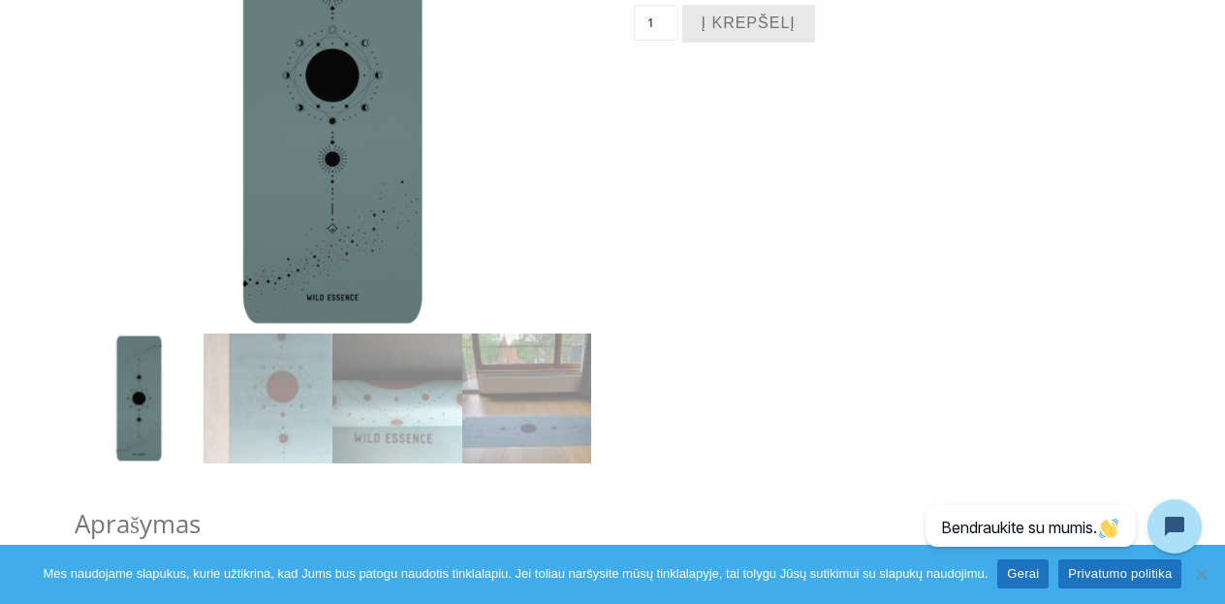
click at [269, 372] on img at bounding box center [268, 397] width 129 height 129
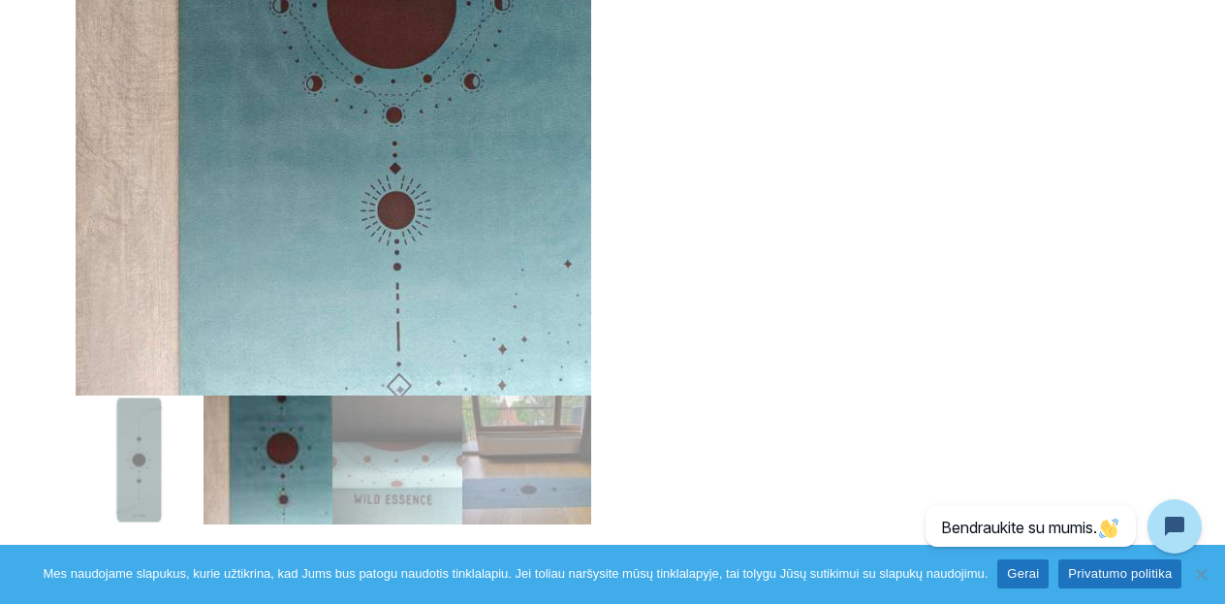
scroll to position [495, 0]
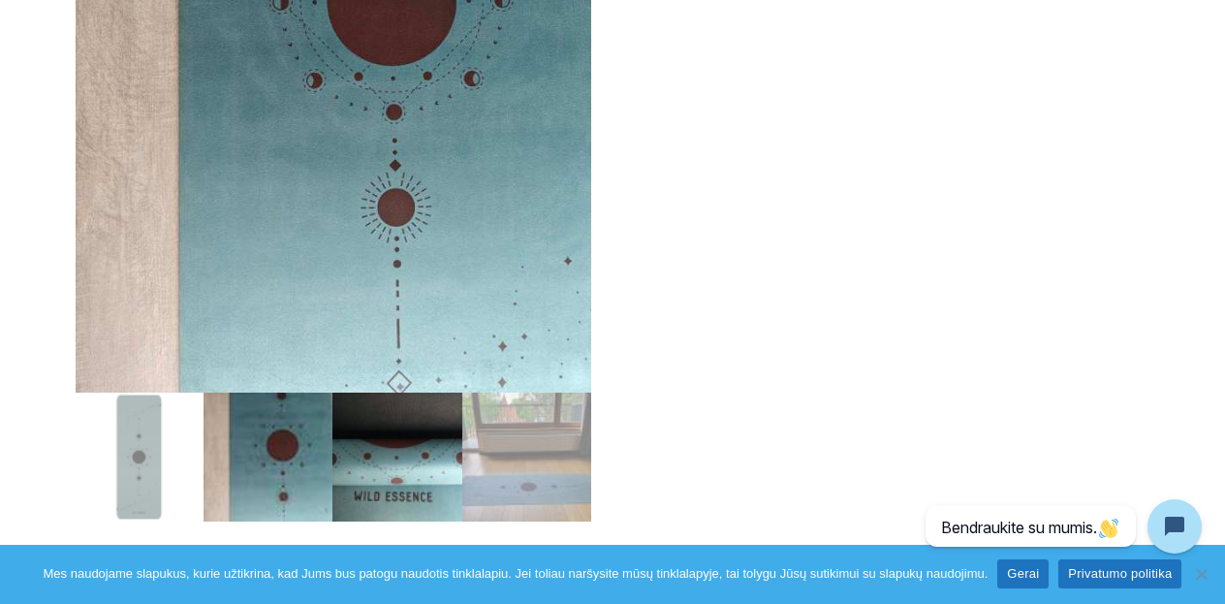
click at [395, 453] on img at bounding box center [397, 457] width 129 height 129
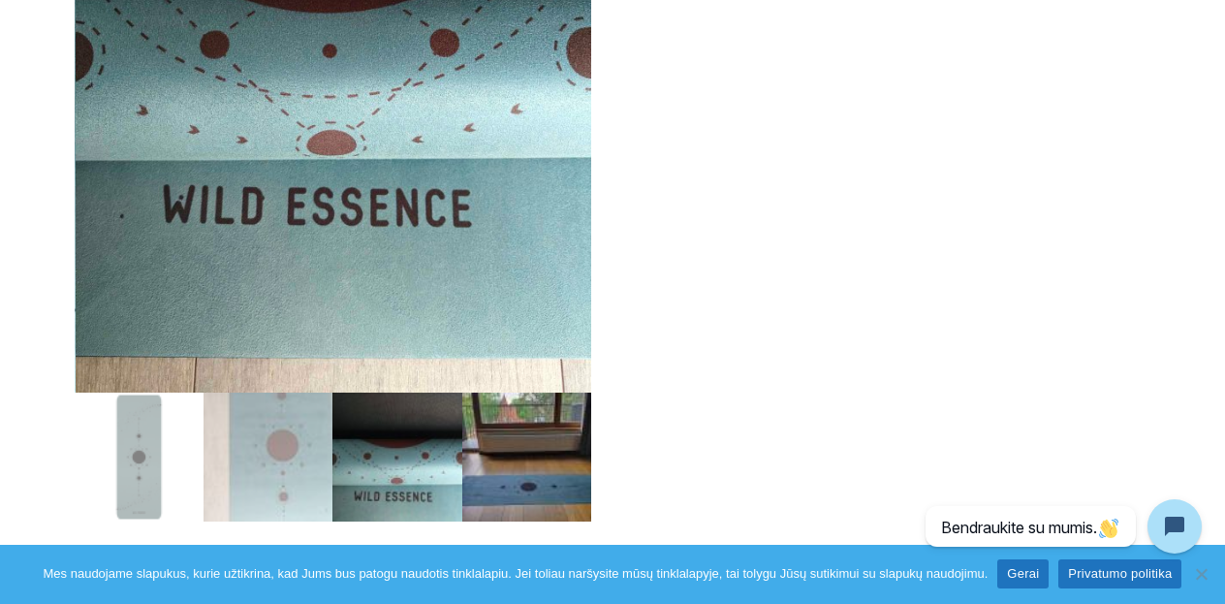
click at [513, 468] on img at bounding box center [526, 457] width 129 height 129
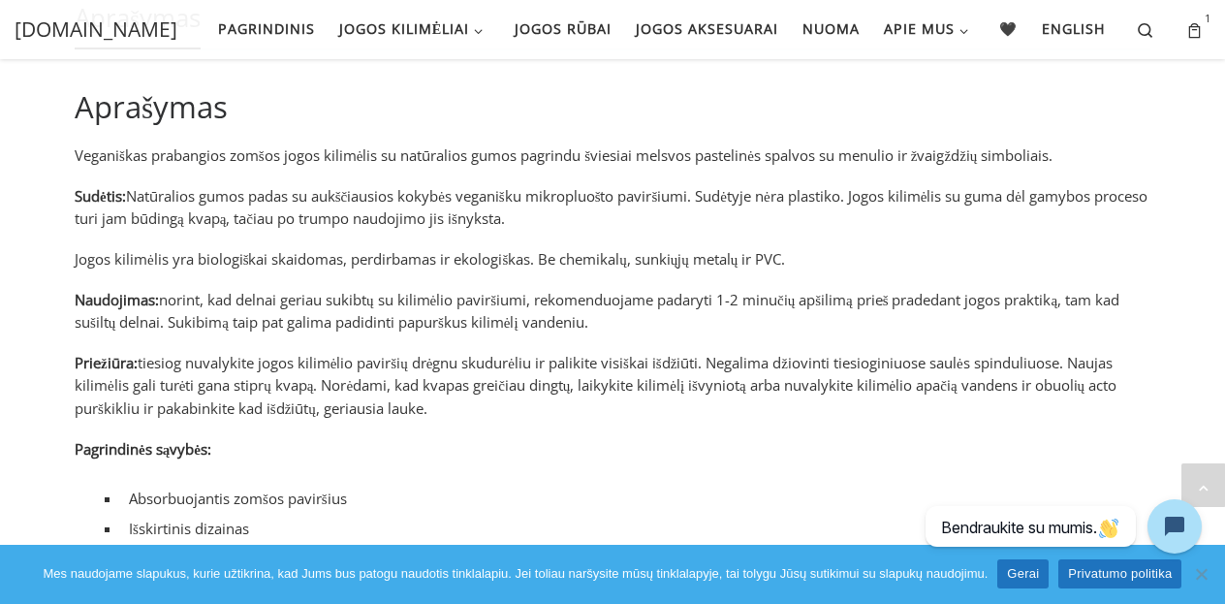
scroll to position [1049, 0]
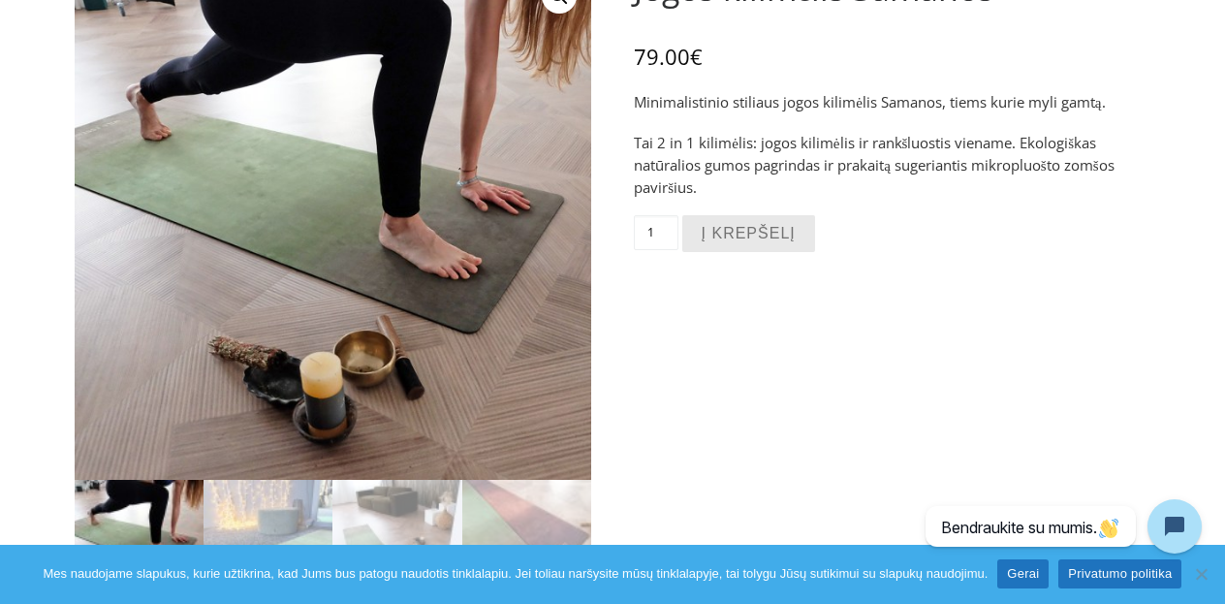
scroll to position [383, 0]
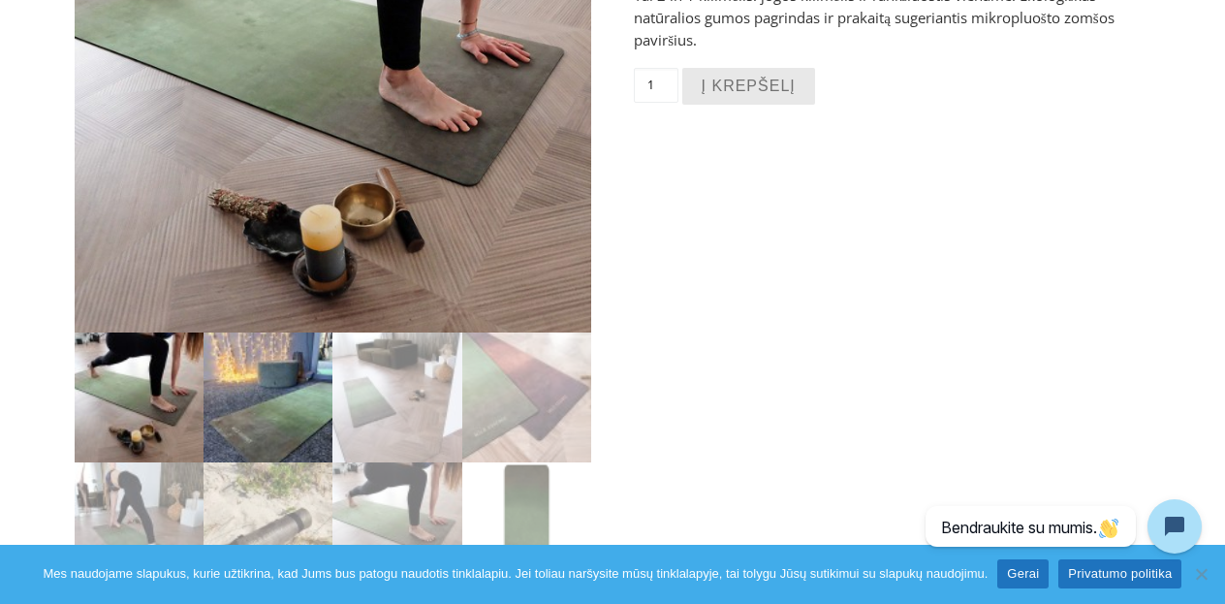
click at [257, 401] on img at bounding box center [268, 397] width 129 height 129
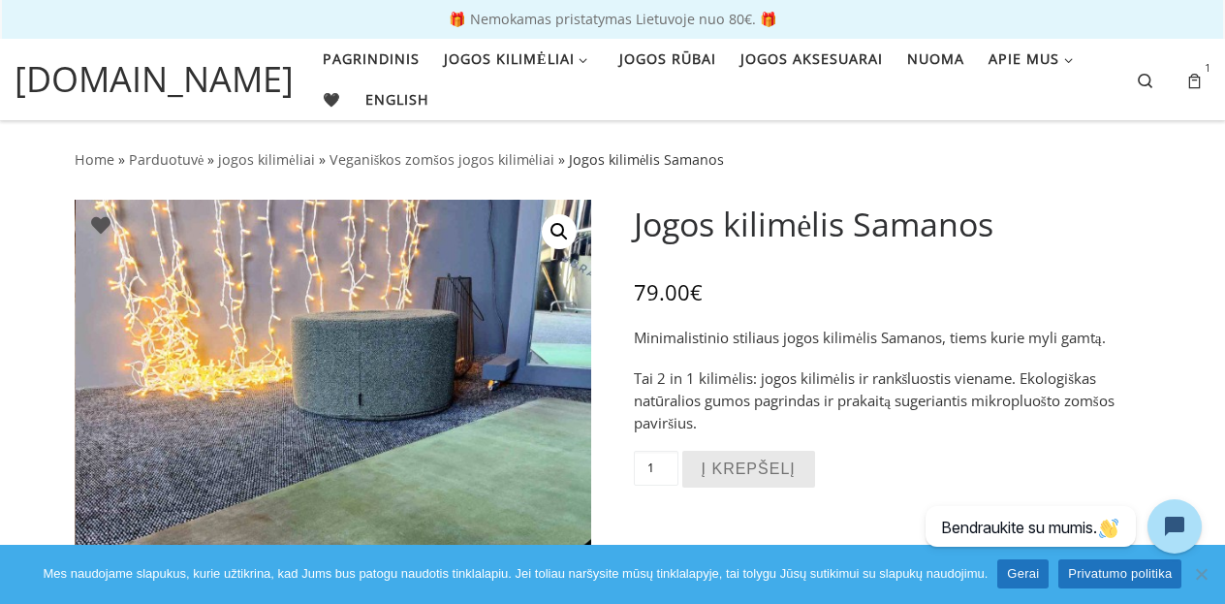
scroll to position [0, 0]
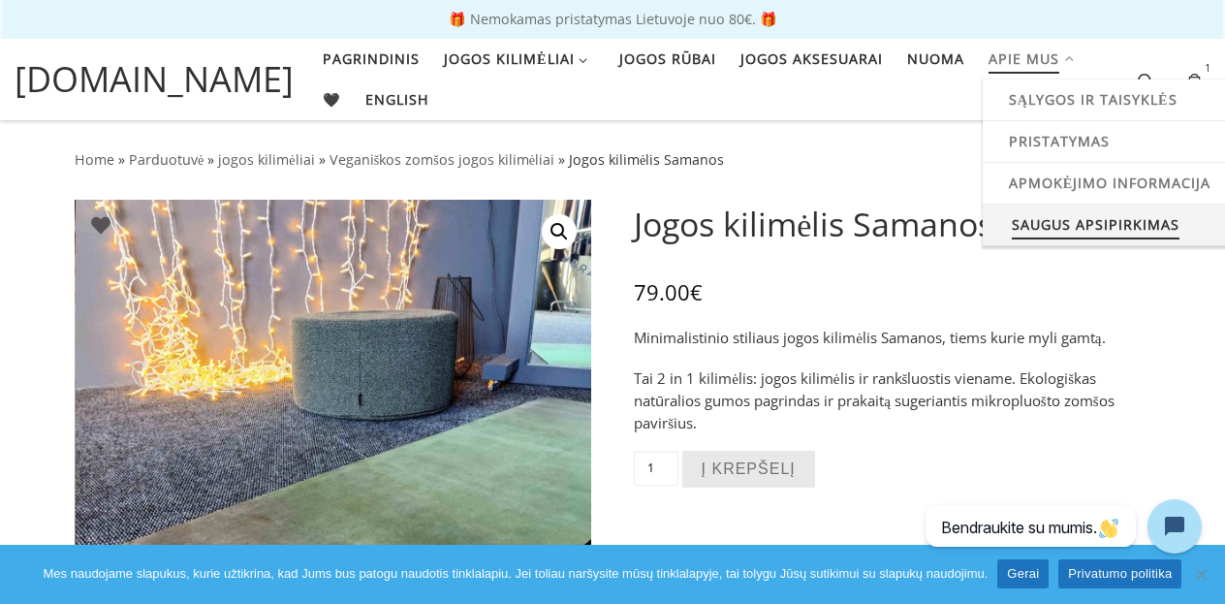
click at [1033, 223] on span "Saugus apsipirkimas" at bounding box center [1096, 223] width 168 height 36
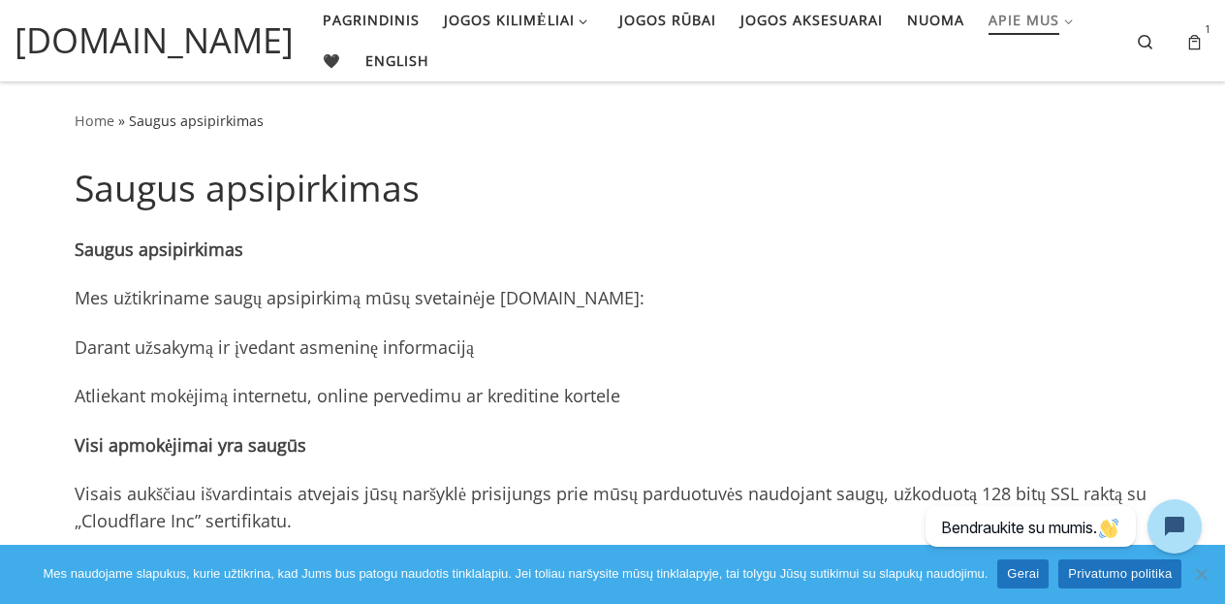
scroll to position [20, 0]
